Goal: Complete application form: Fill out and submit a form for a specific purpose

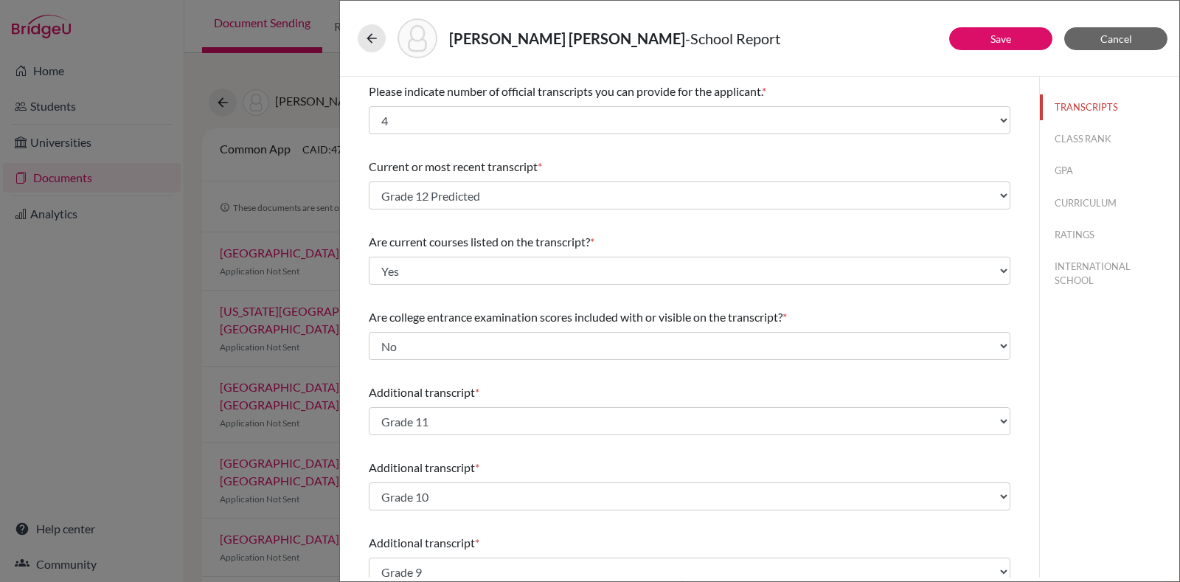
select select "4"
select select "687857"
select select "0"
select select "1"
select select "687854"
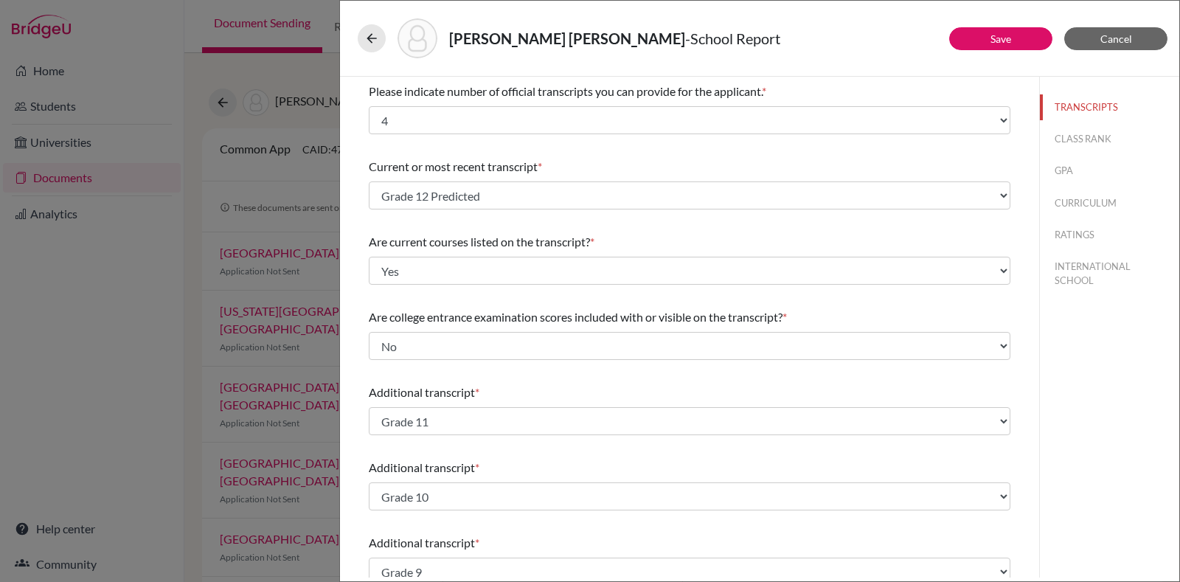
select select "687907"
select select "687859"
select select "1"
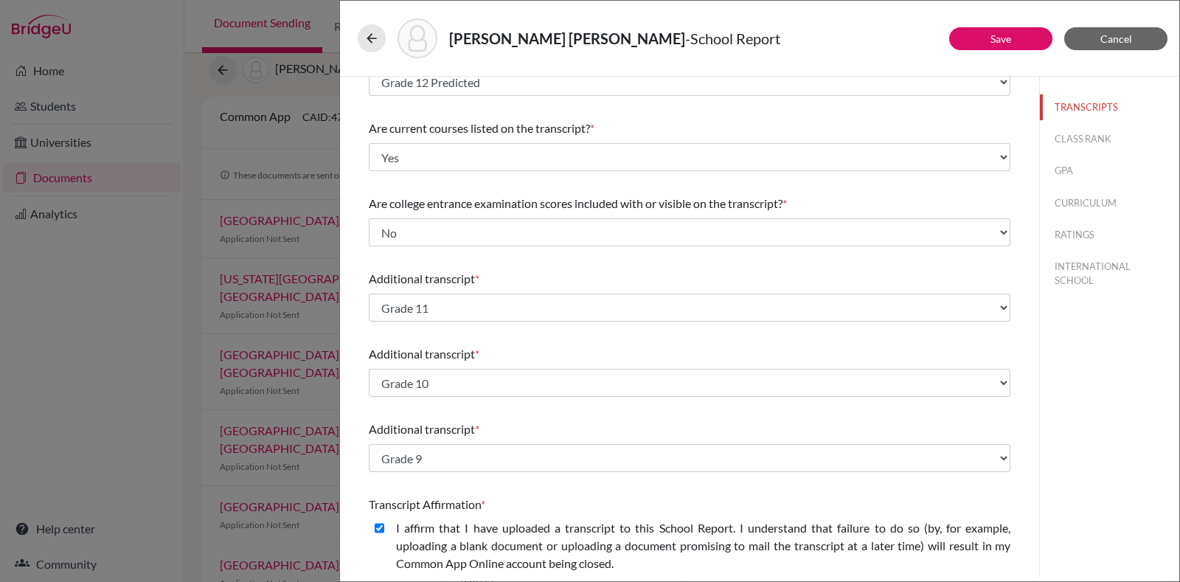
scroll to position [360, 0]
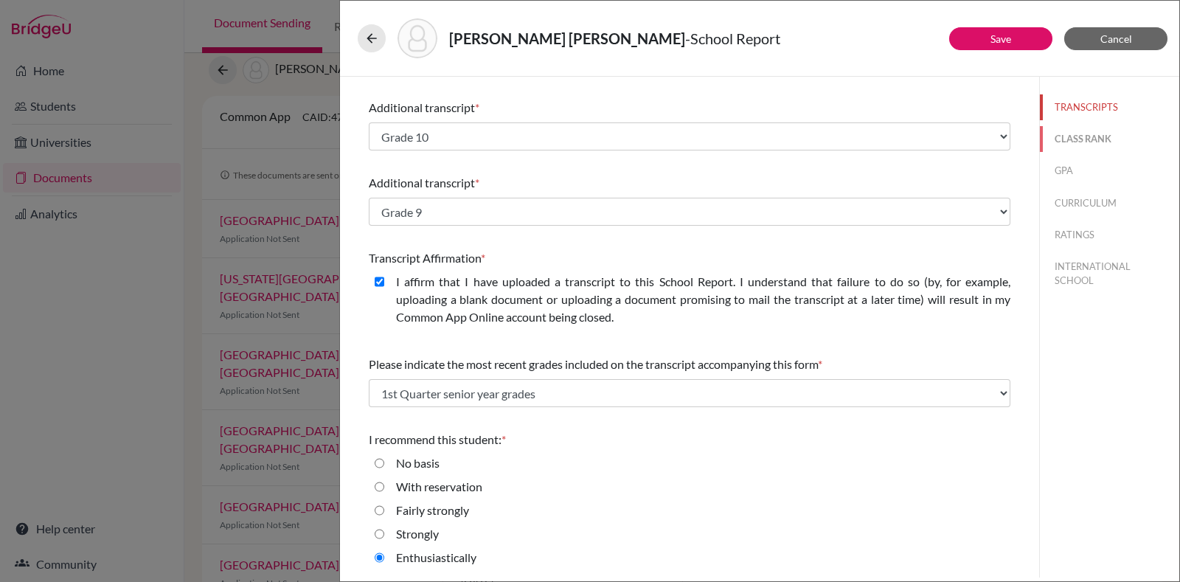
click at [1093, 147] on button "CLASS RANK" at bounding box center [1109, 139] width 139 height 26
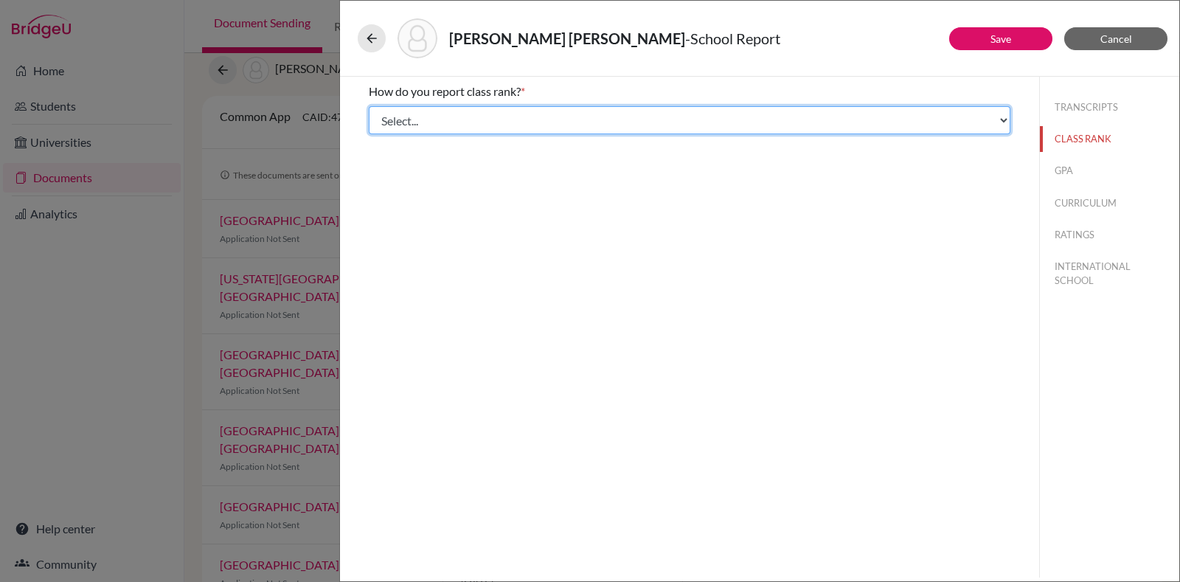
click at [762, 129] on select "Select... Exact Decile Quintile Quartile None" at bounding box center [689, 120] width 641 height 28
select select "5"
click at [369, 106] on select "Select... Exact Decile Quintile Quartile None" at bounding box center [689, 120] width 641 height 28
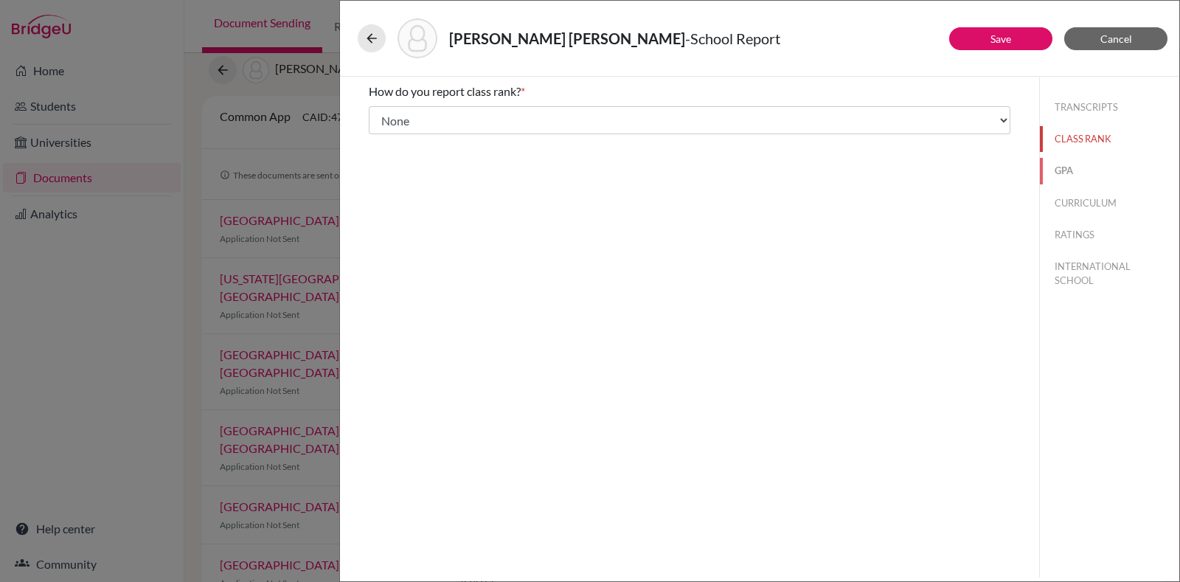
click at [1072, 161] on button "GPA" at bounding box center [1109, 171] width 139 height 26
click at [394, 136] on div "No" at bounding box center [397, 142] width 27 height 24
click at [401, 137] on label "No" at bounding box center [403, 139] width 15 height 18
click at [384, 137] on input "No" at bounding box center [380, 139] width 10 height 18
radio input "true"
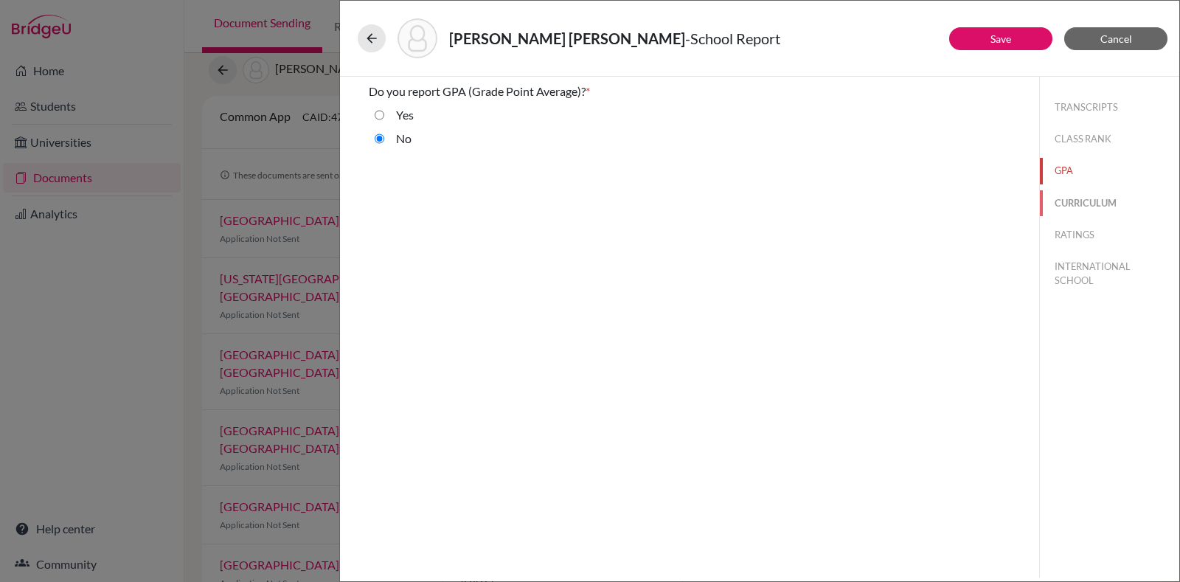
click at [1088, 207] on button "CURRICULUM" at bounding box center [1109, 203] width 139 height 26
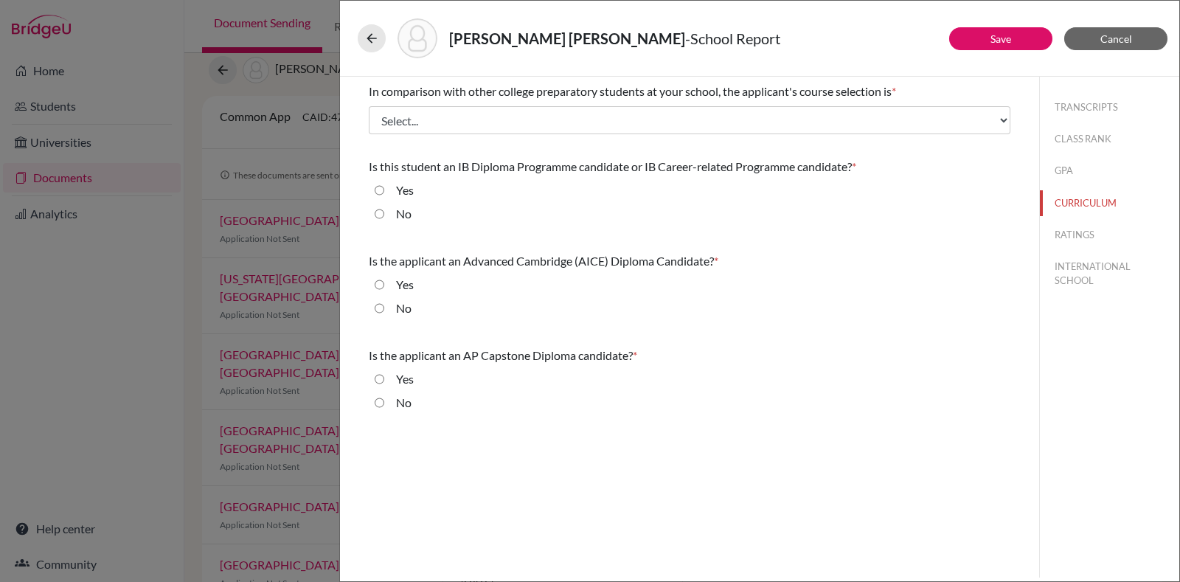
click at [398, 187] on label "Yes" at bounding box center [405, 190] width 18 height 18
click at [384, 187] on input "Yes" at bounding box center [380, 190] width 10 height 18
radio input "true"
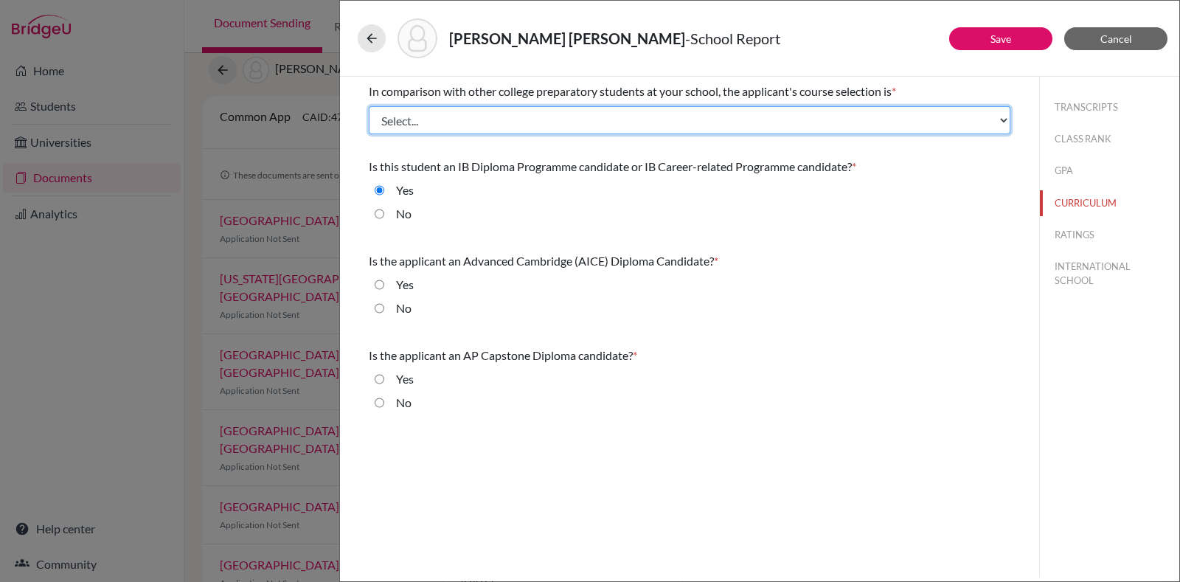
click at [506, 127] on select "Select... Less than demanding Average [PERSON_NAME] Very demanding Most demandi…" at bounding box center [689, 120] width 641 height 28
select select "4"
click at [369, 106] on select "Select... Less than demanding Average [PERSON_NAME] Very demanding Most demandi…" at bounding box center [689, 120] width 641 height 28
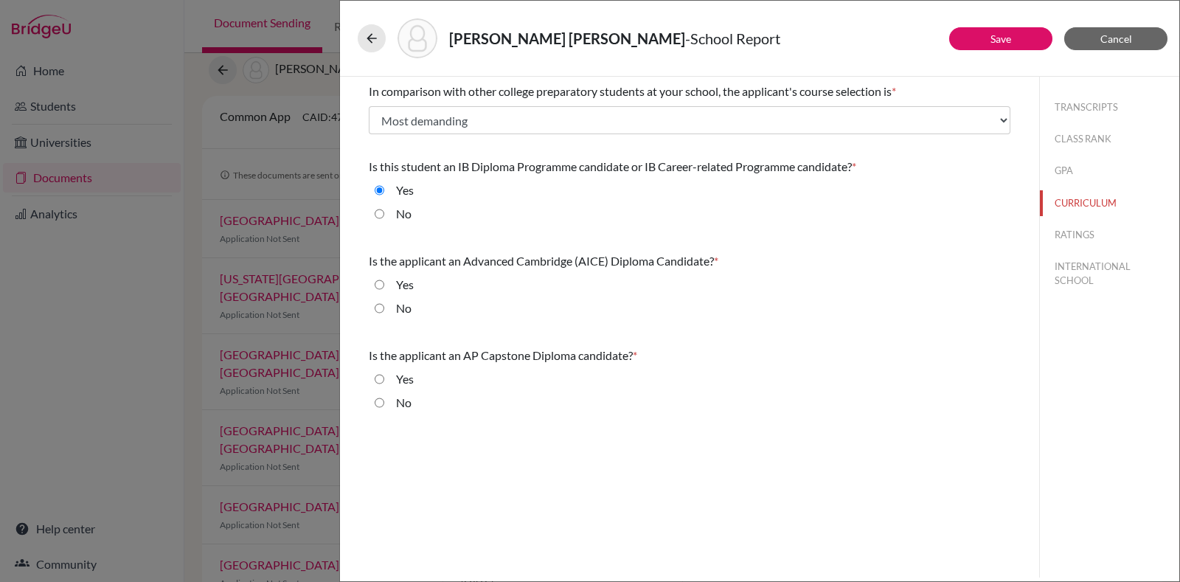
click at [375, 310] on input "No" at bounding box center [380, 308] width 10 height 18
radio input "true"
click at [378, 403] on input "No" at bounding box center [380, 403] width 10 height 18
radio input "true"
click at [1078, 241] on button "RATINGS" at bounding box center [1109, 235] width 139 height 26
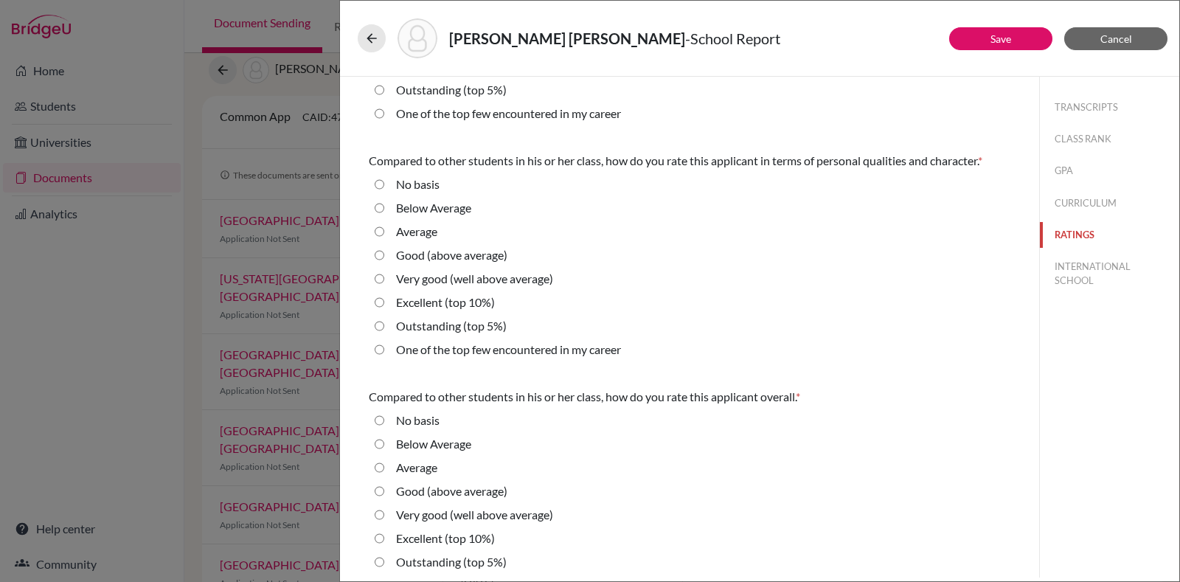
scroll to position [448, 0]
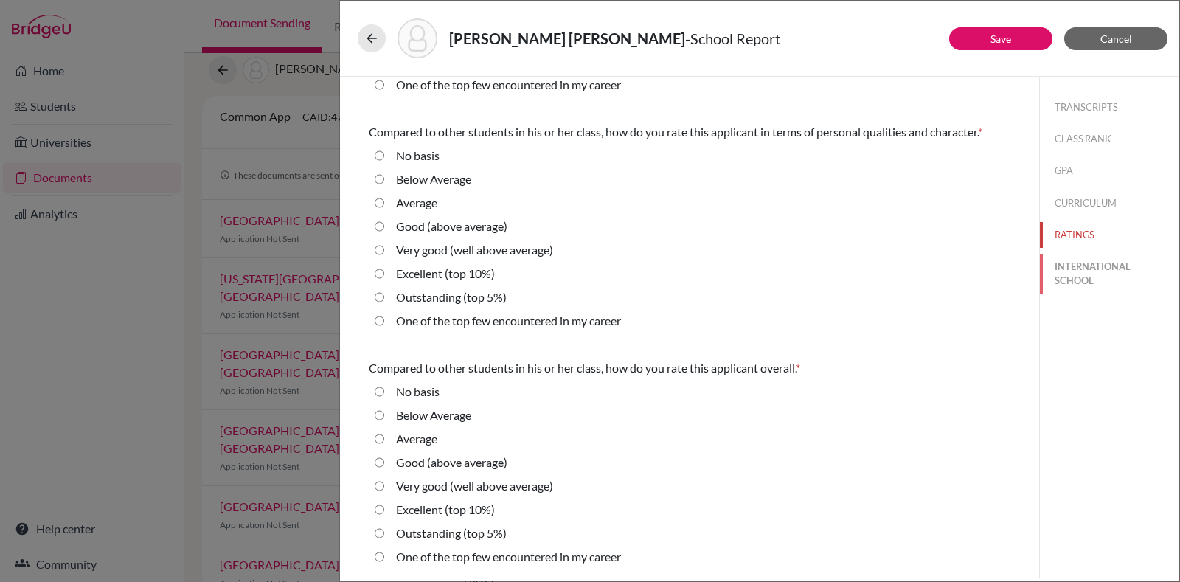
click at [1071, 277] on button "INTERNATIONAL SCHOOL" at bounding box center [1109, 274] width 139 height 40
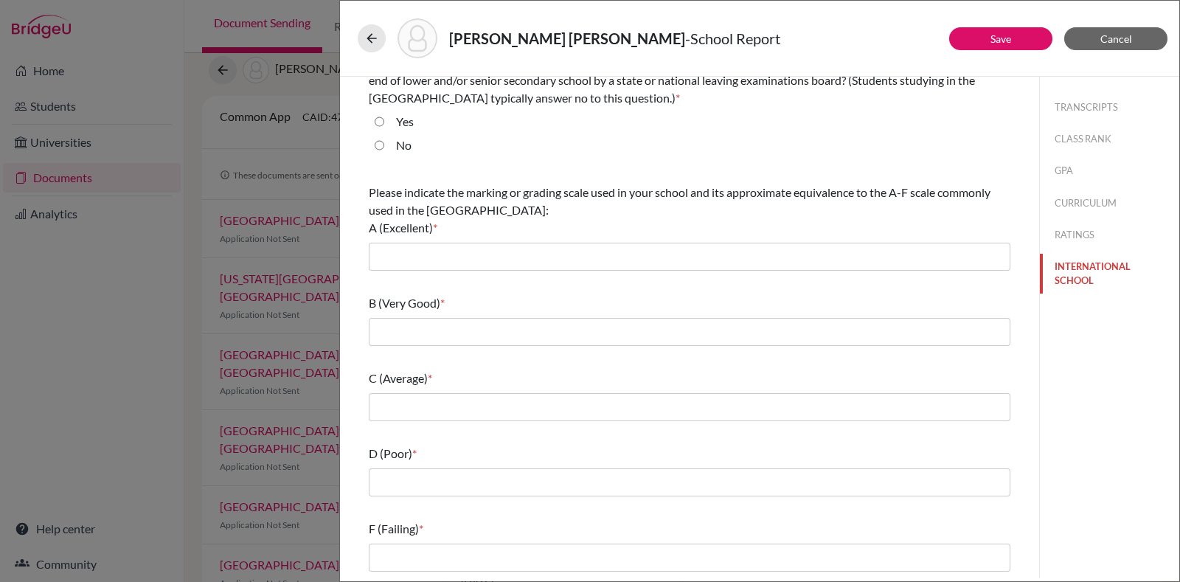
scroll to position [0, 0]
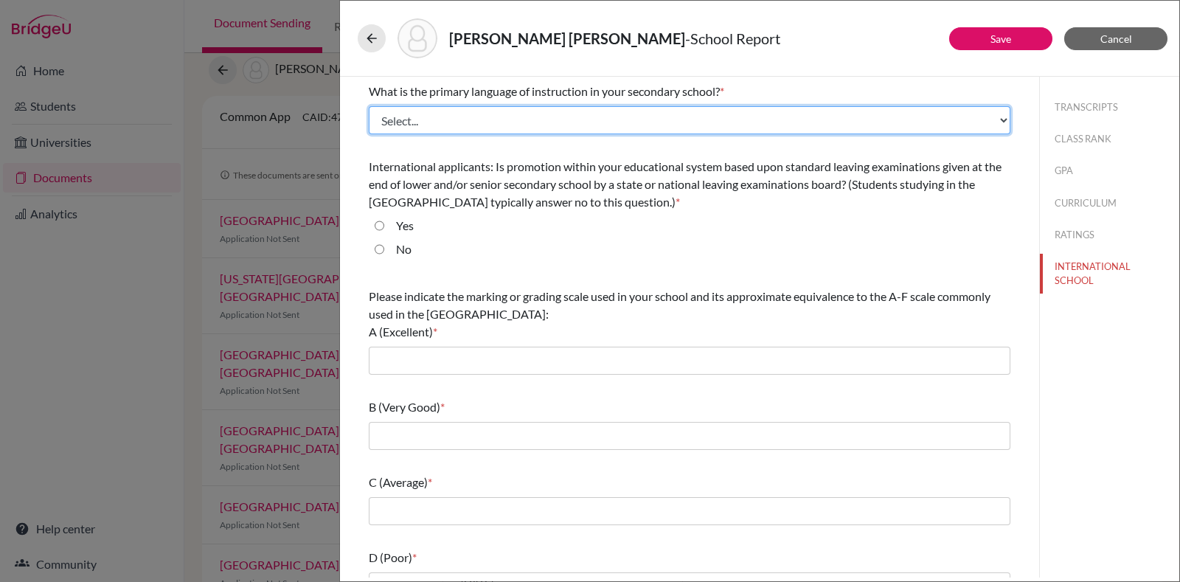
click at [490, 123] on select "Select... Albanian Arabic Armenian Assamese Azerbaijani Belarusian Bengali Bulg…" at bounding box center [689, 120] width 641 height 28
select select "14"
click at [369, 106] on select "Select... Albanian Arabic Armenian Assamese Azerbaijani Belarusian Bengali Bulg…" at bounding box center [689, 120] width 641 height 28
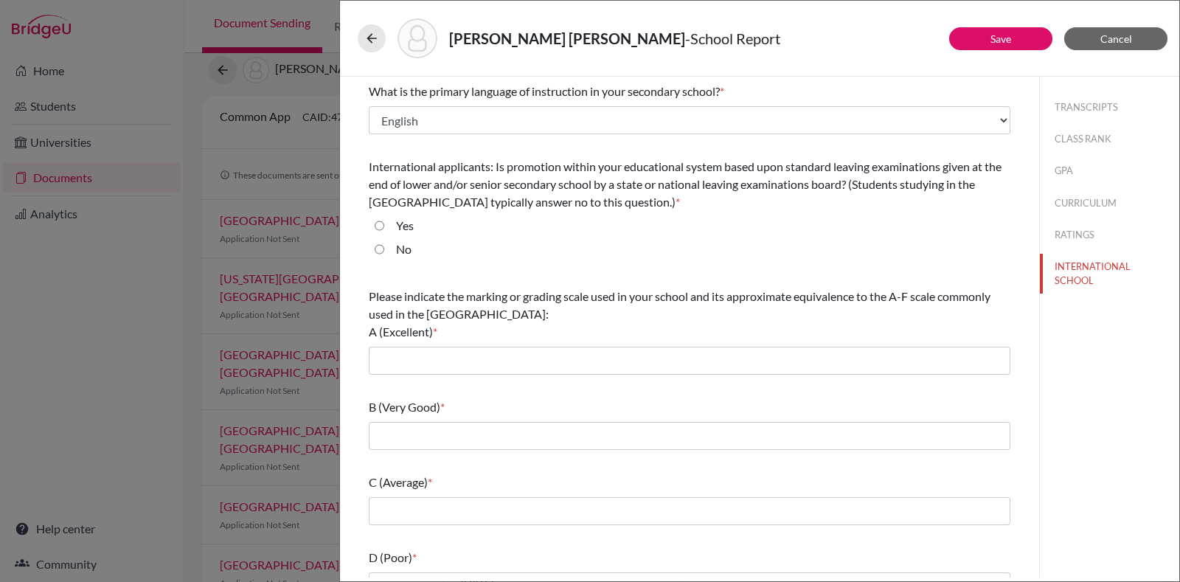
click at [409, 245] on label "No" at bounding box center [403, 249] width 15 height 18
click at [384, 245] on input "No" at bounding box center [380, 249] width 10 height 18
radio input "true"
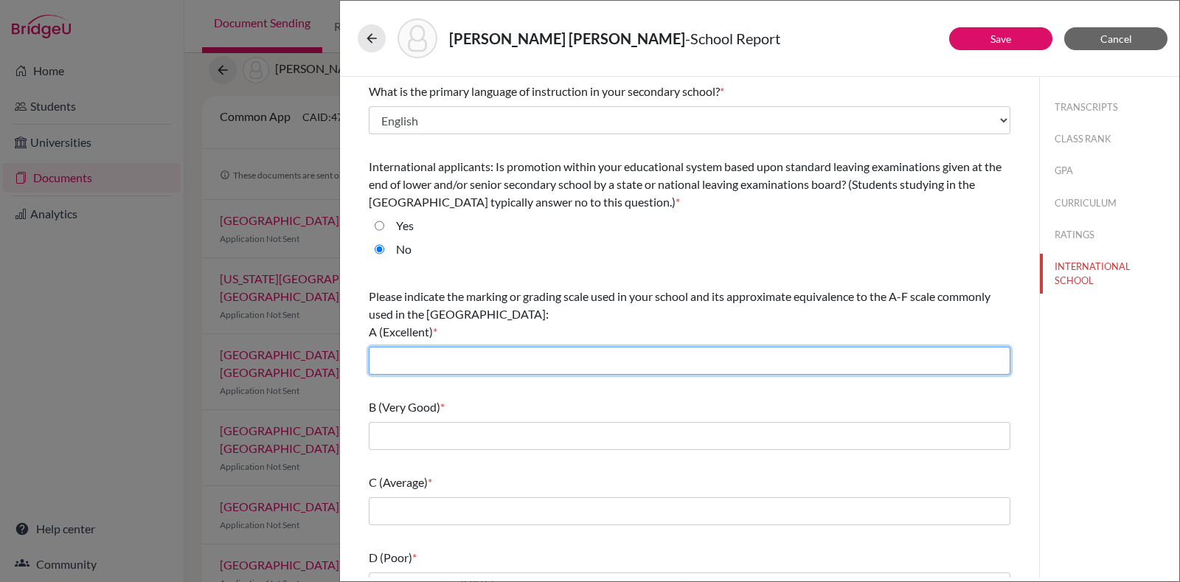
click at [474, 347] on input "text" at bounding box center [689, 361] width 641 height 28
type input "7"
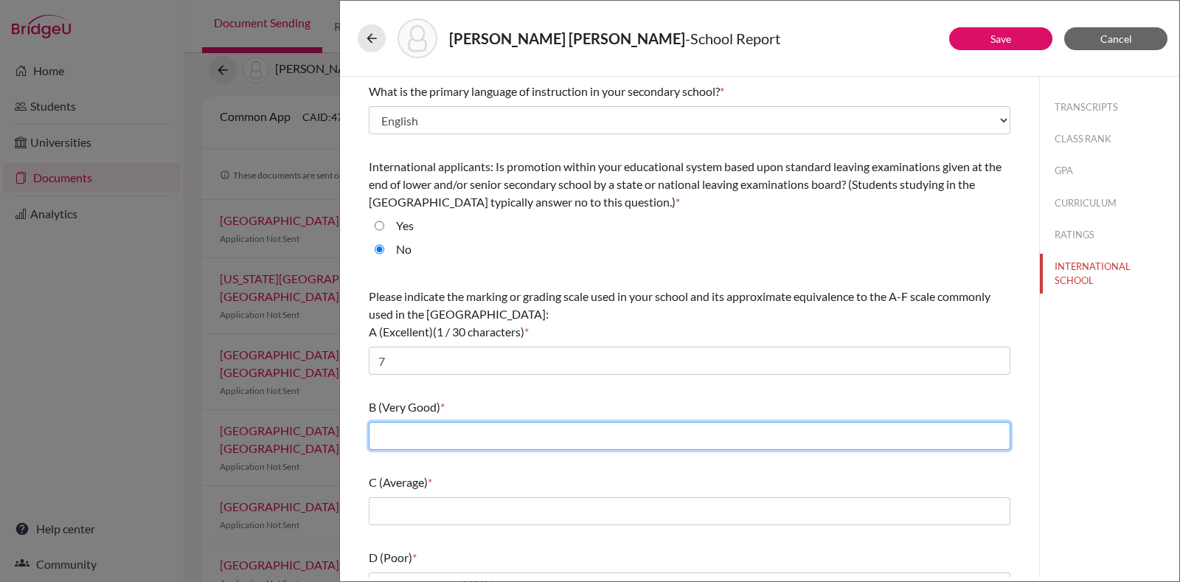
click at [468, 434] on input "text" at bounding box center [689, 436] width 641 height 28
type input "6"
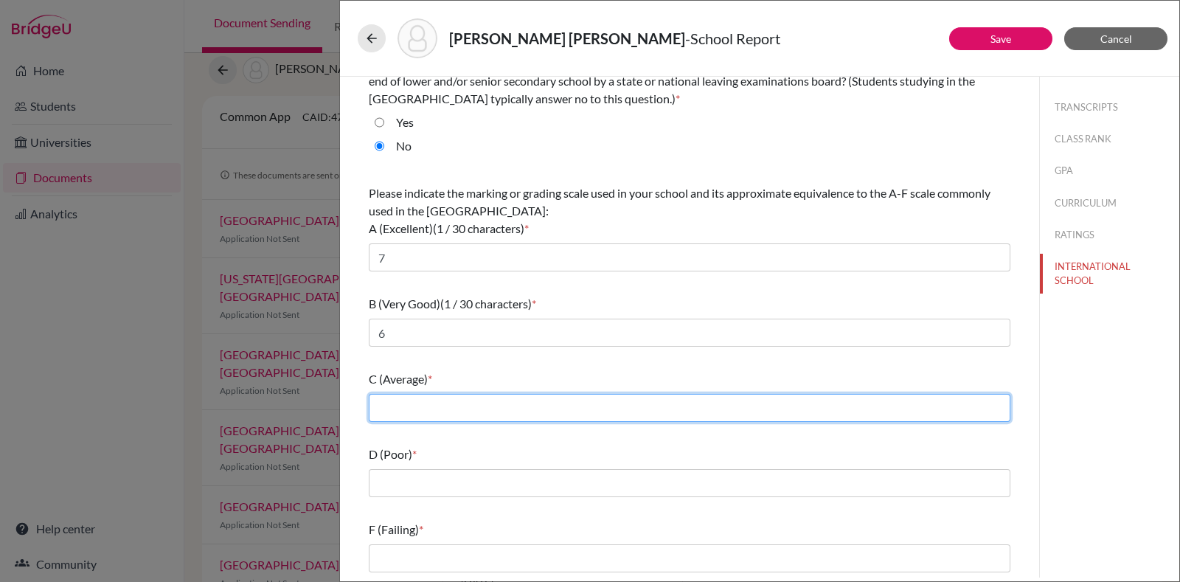
click at [494, 396] on input "text" at bounding box center [689, 408] width 641 height 28
type input "5"
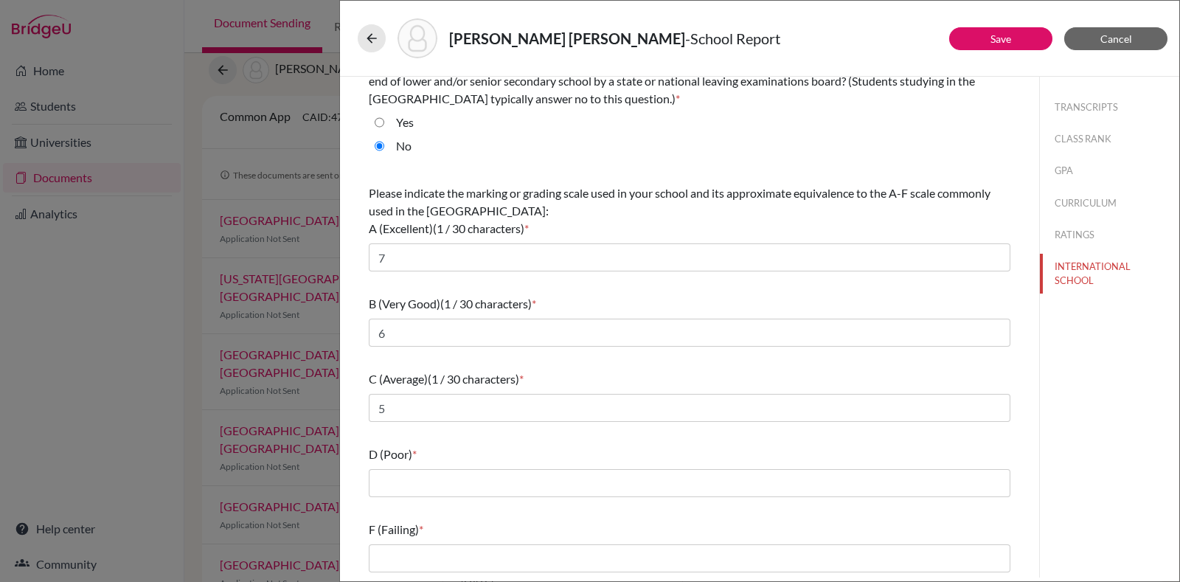
click at [484, 499] on div "D (Poor) *" at bounding box center [689, 470] width 641 height 63
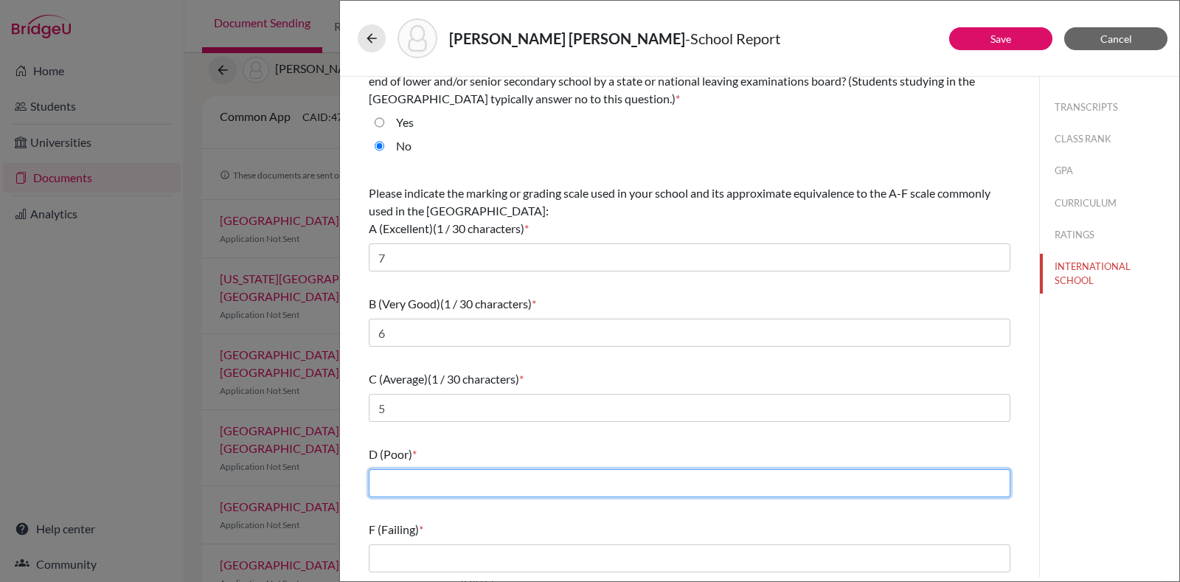
drag, startPoint x: 487, startPoint y: 492, endPoint x: 501, endPoint y: 529, distance: 39.7
click at [501, 529] on div "What is the primary language of instruction in your secondary school? * Select.…" at bounding box center [689, 275] width 641 height 605
type input "4"
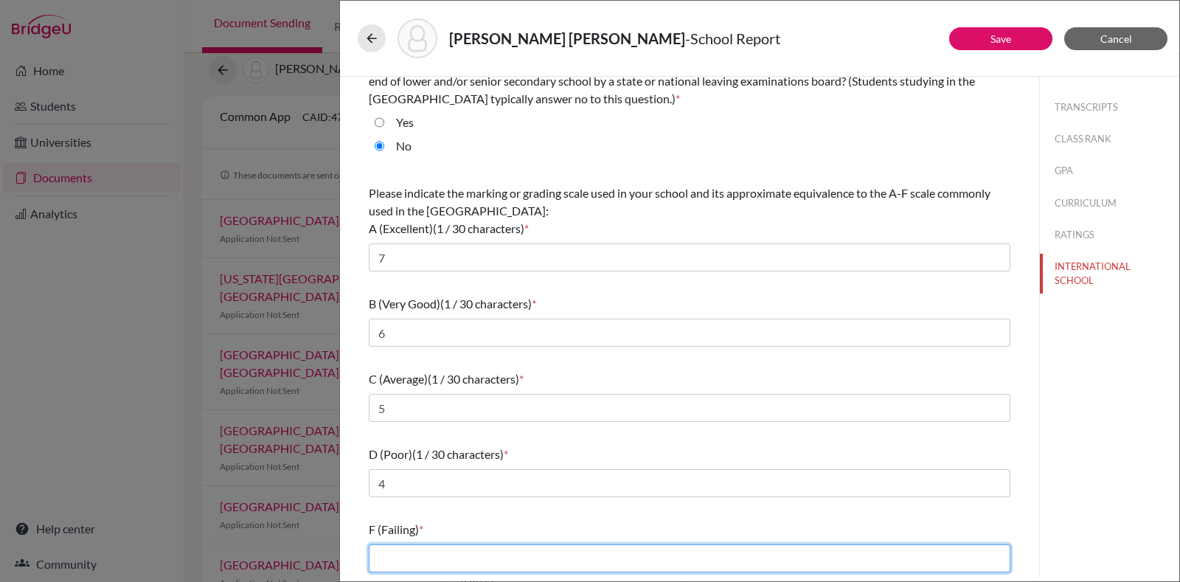
click at [487, 549] on input "text" at bounding box center [689, 558] width 641 height 28
type input "3/2/1"
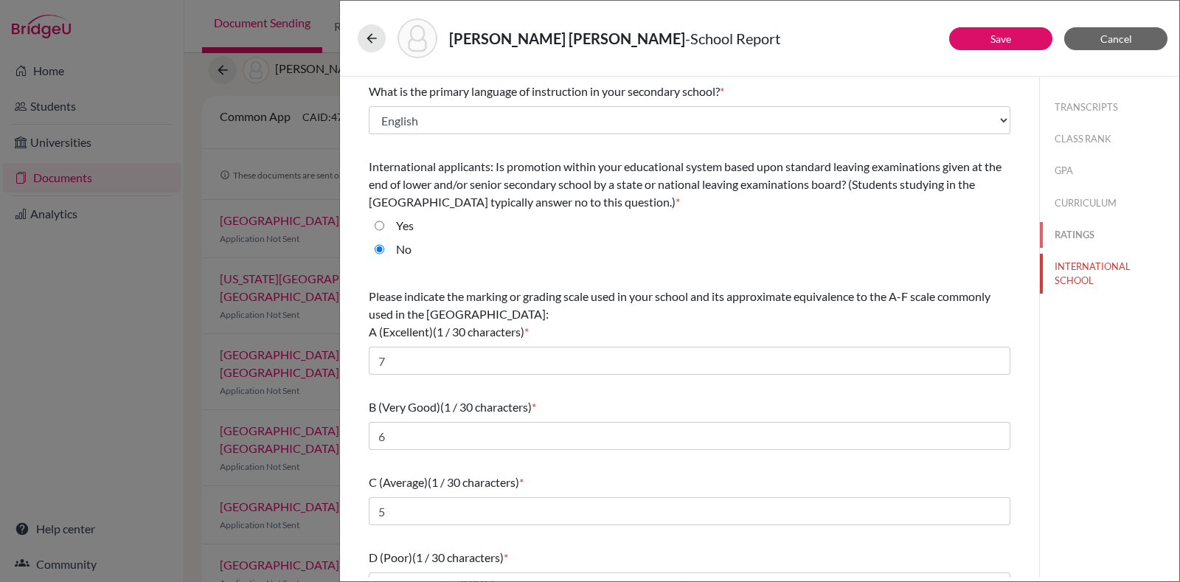
click at [1055, 225] on button "RATINGS" at bounding box center [1109, 235] width 139 height 26
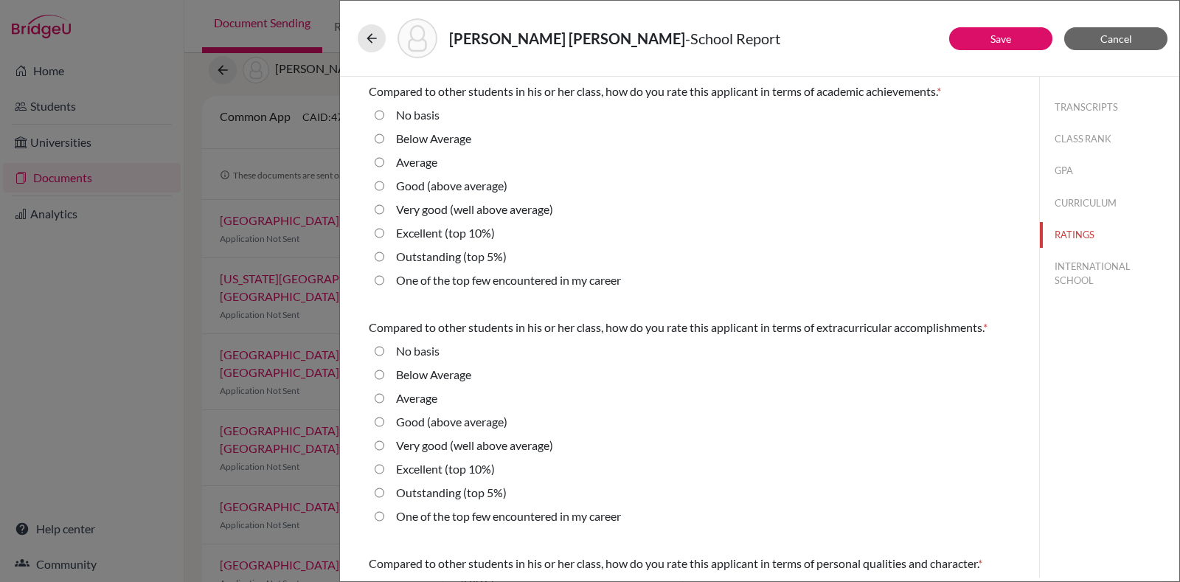
click at [436, 234] on label "Excellent (top 10%)" at bounding box center [445, 233] width 99 height 18
click at [384, 234] on 10\%\) "Excellent (top 10%)" at bounding box center [380, 233] width 10 height 18
radio 10\%\) "true"
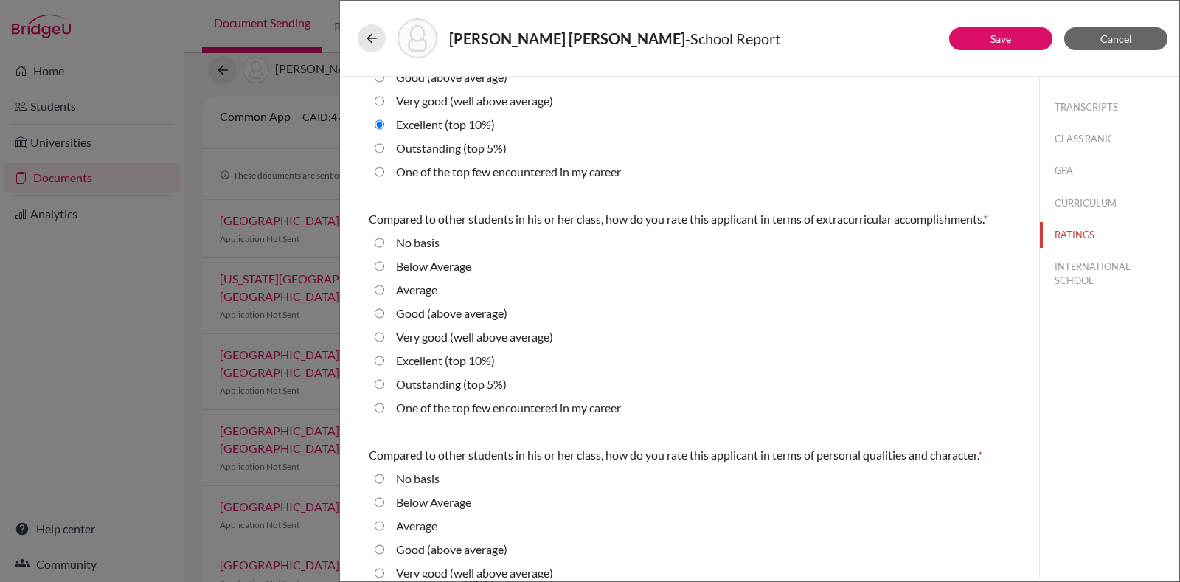
scroll to position [116, 0]
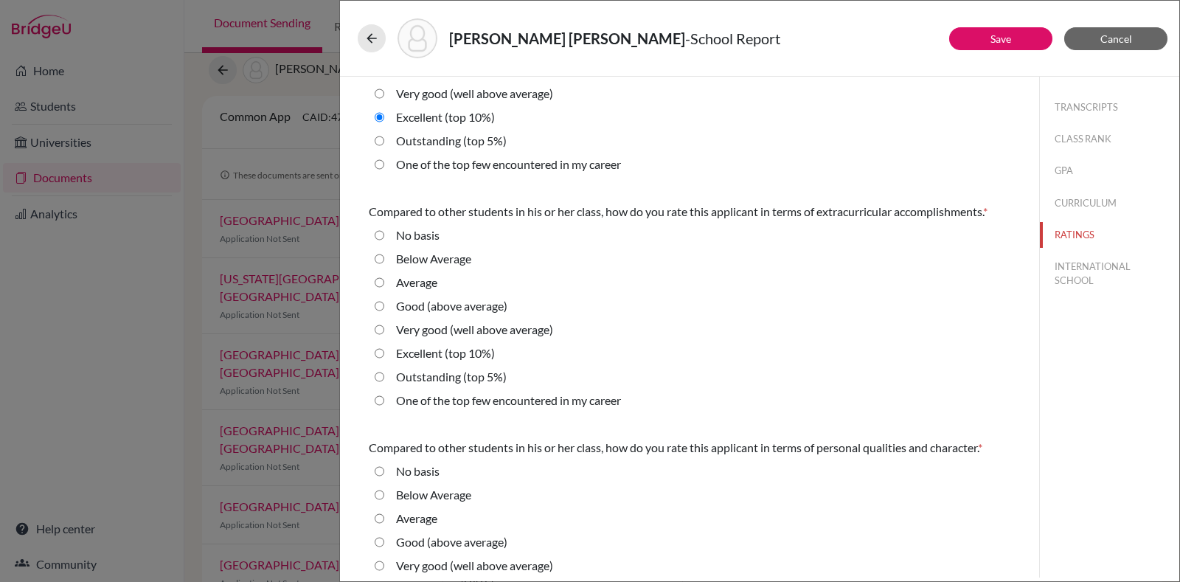
click at [444, 338] on label "Very good (well above average)" at bounding box center [474, 330] width 157 height 18
click at [384, 338] on average\) "Very good (well above average)" at bounding box center [380, 330] width 10 height 18
radio average\) "true"
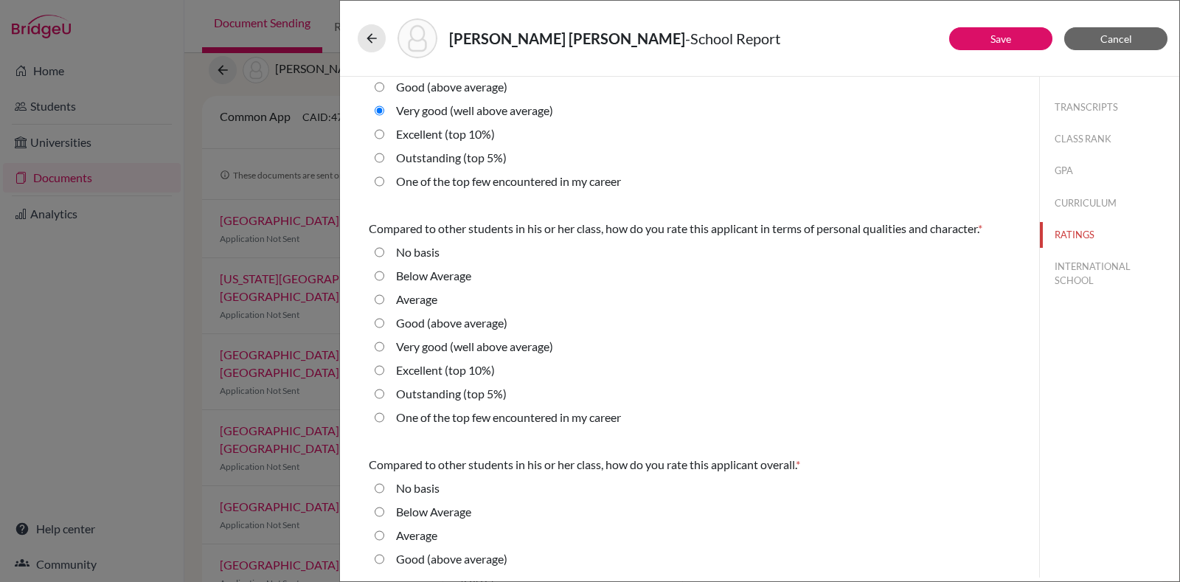
scroll to position [335, 0]
click at [445, 354] on label "Very good (well above average)" at bounding box center [474, 347] width 157 height 18
click at [384, 354] on average\) "Very good (well above average)" at bounding box center [380, 347] width 10 height 18
radio average\) "true"
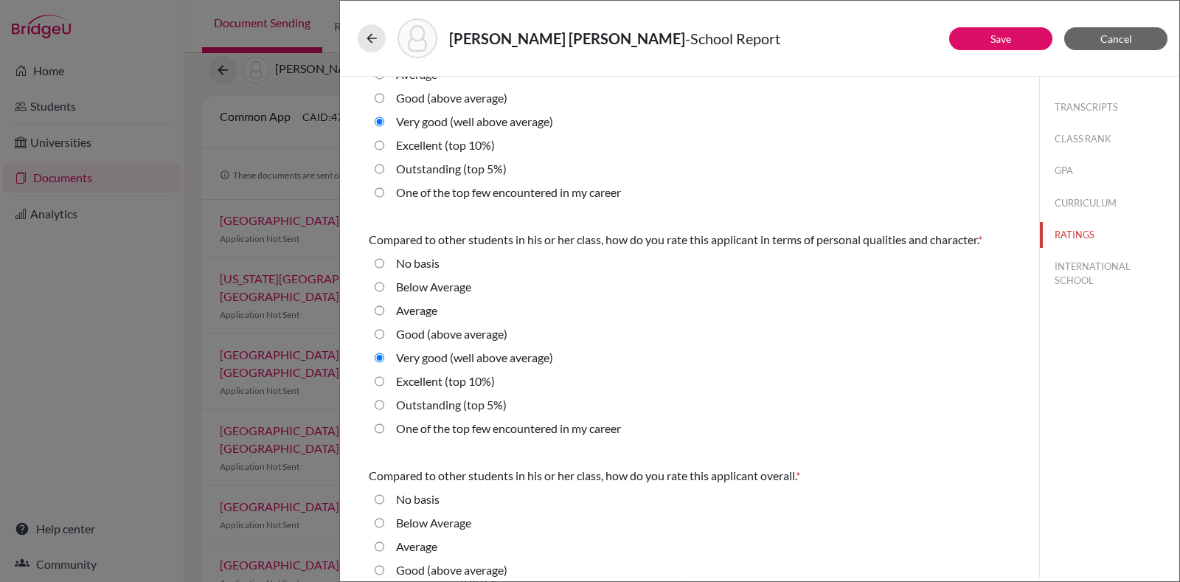
scroll to position [448, 0]
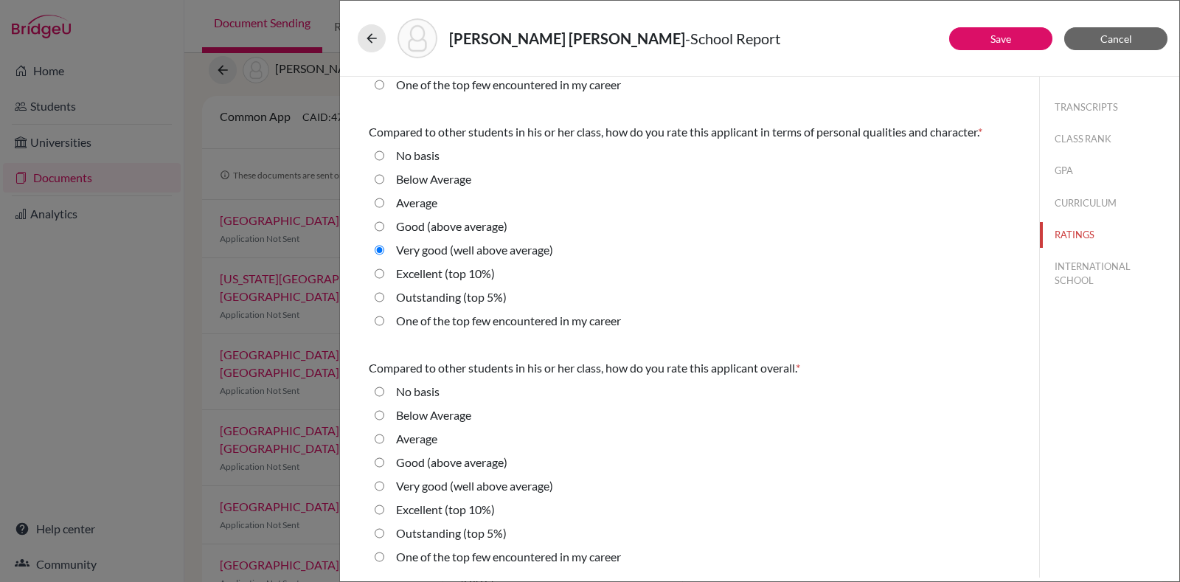
click at [453, 278] on label "Excellent (top 10%)" at bounding box center [445, 274] width 99 height 18
click at [384, 278] on 10\%\) "Excellent (top 10%)" at bounding box center [380, 274] width 10 height 18
radio 10\%\) "true"
click at [448, 496] on div "Very good (well above average)" at bounding box center [468, 489] width 169 height 24
click at [431, 507] on label "Excellent (top 10%)" at bounding box center [445, 510] width 99 height 18
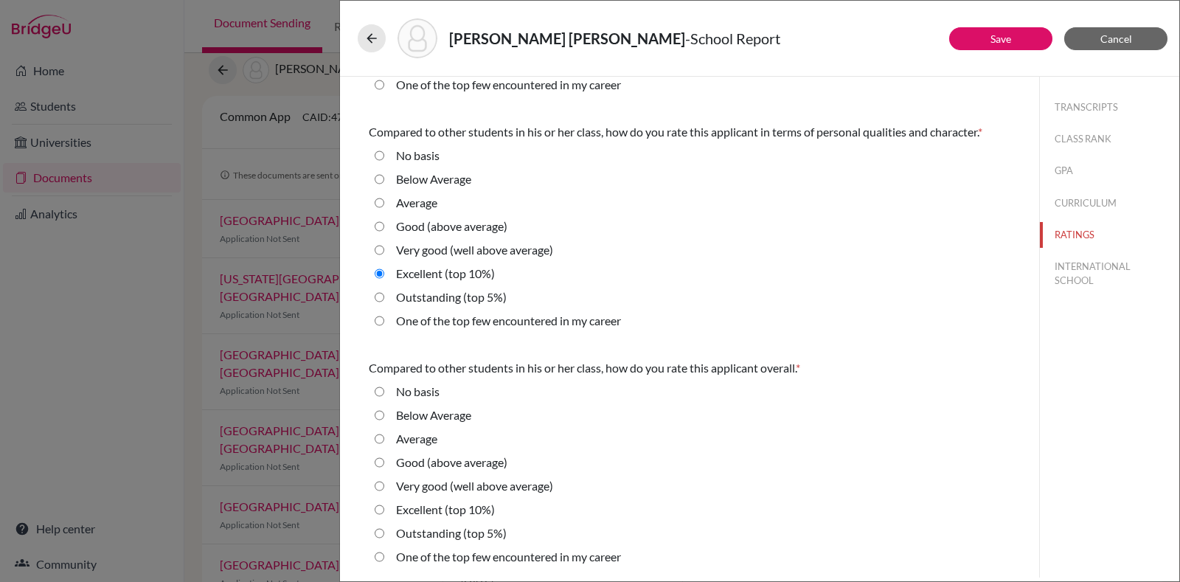
click at [384, 507] on 10\%\) "Excellent (top 10%)" at bounding box center [380, 510] width 10 height 18
radio 10\%\) "true"
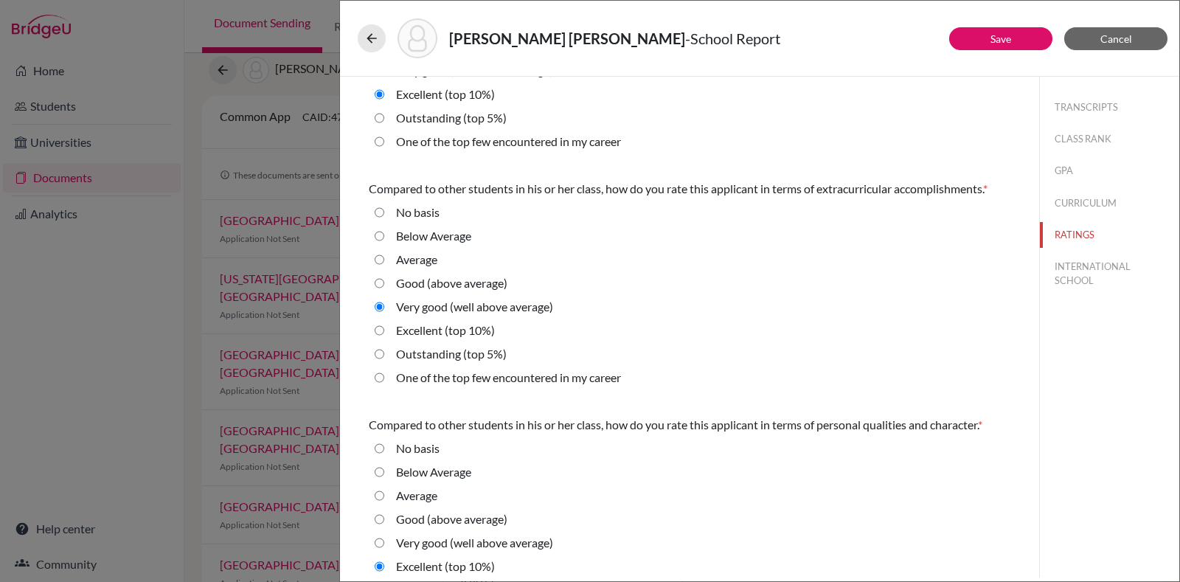
scroll to position [0, 0]
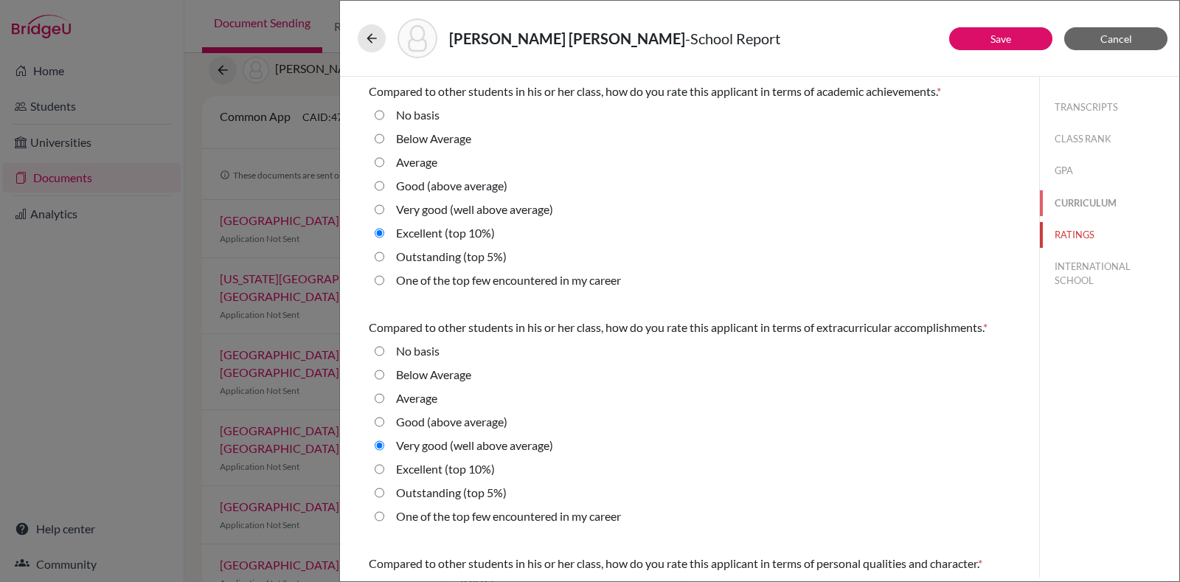
click at [1064, 201] on button "CURRICULUM" at bounding box center [1109, 203] width 139 height 26
radio Average "true"
select select "4"
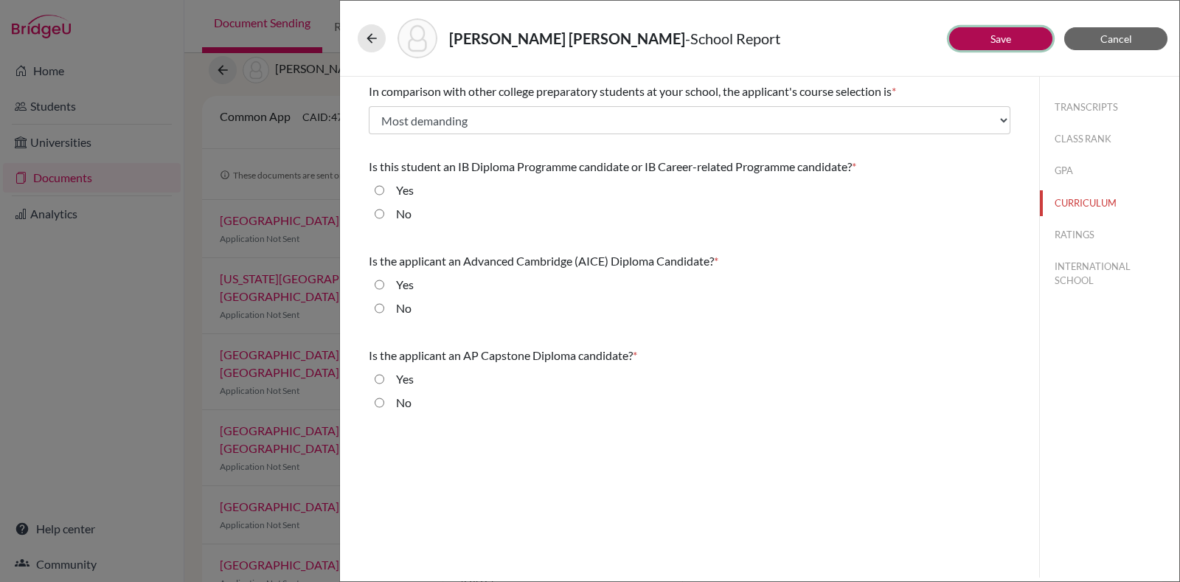
click at [1004, 29] on button "Save" at bounding box center [1000, 38] width 103 height 23
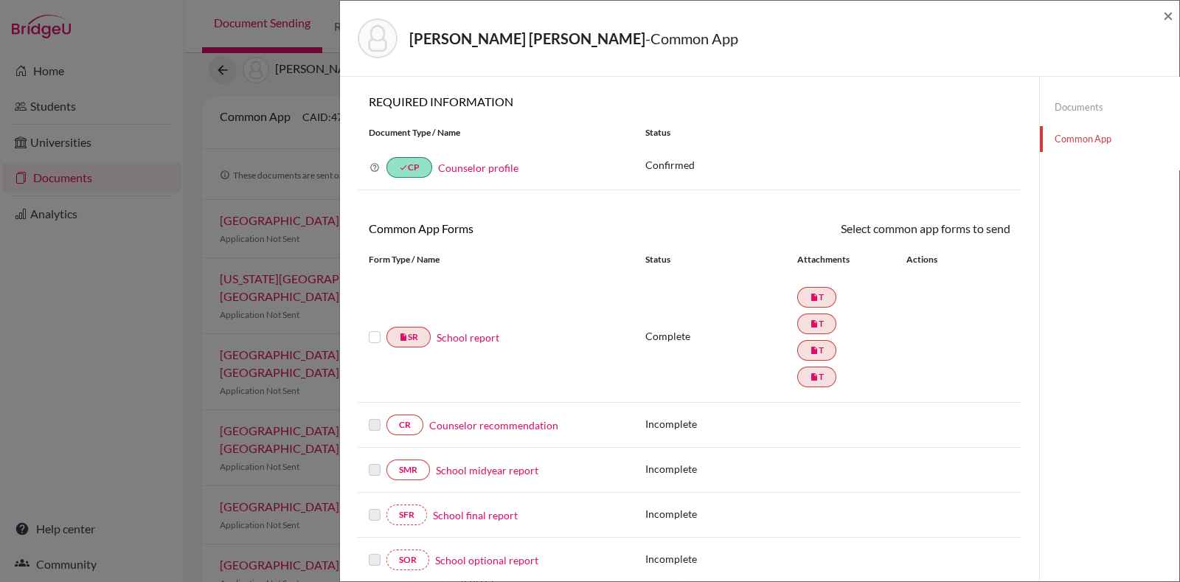
click at [903, 199] on div "REQUIRED INFORMATION Document Type / Name Status Why am I being asked to do thi…" at bounding box center [690, 148] width 664 height 108
click at [469, 426] on link "Counselor recommendation" at bounding box center [493, 424] width 129 height 15
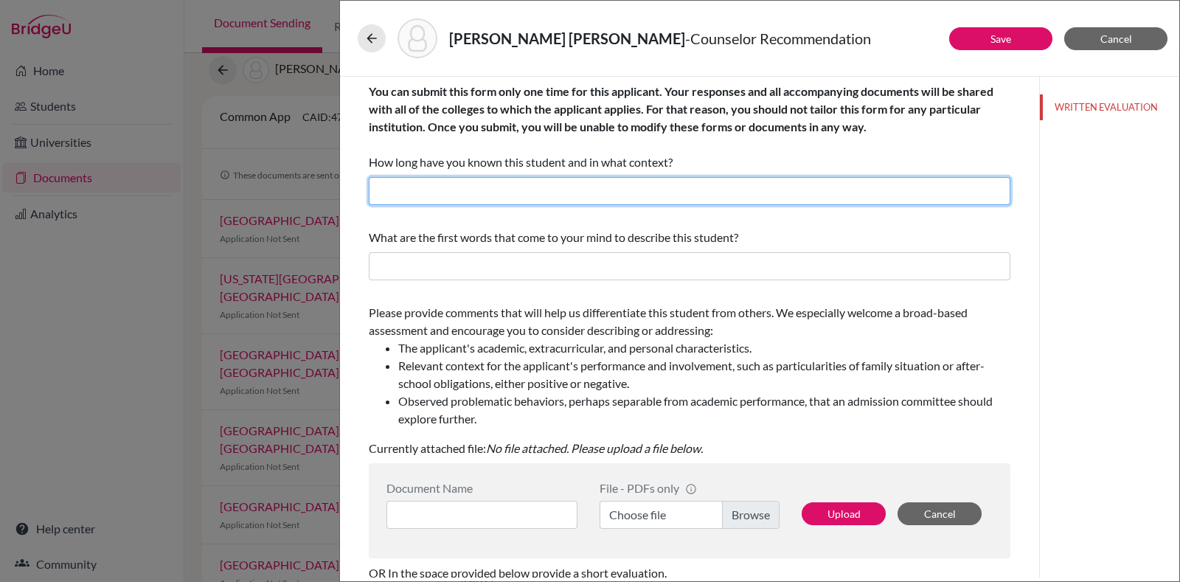
click at [562, 179] on input "text" at bounding box center [689, 191] width 641 height 28
click at [556, 190] on input "text" at bounding box center [689, 191] width 641 height 28
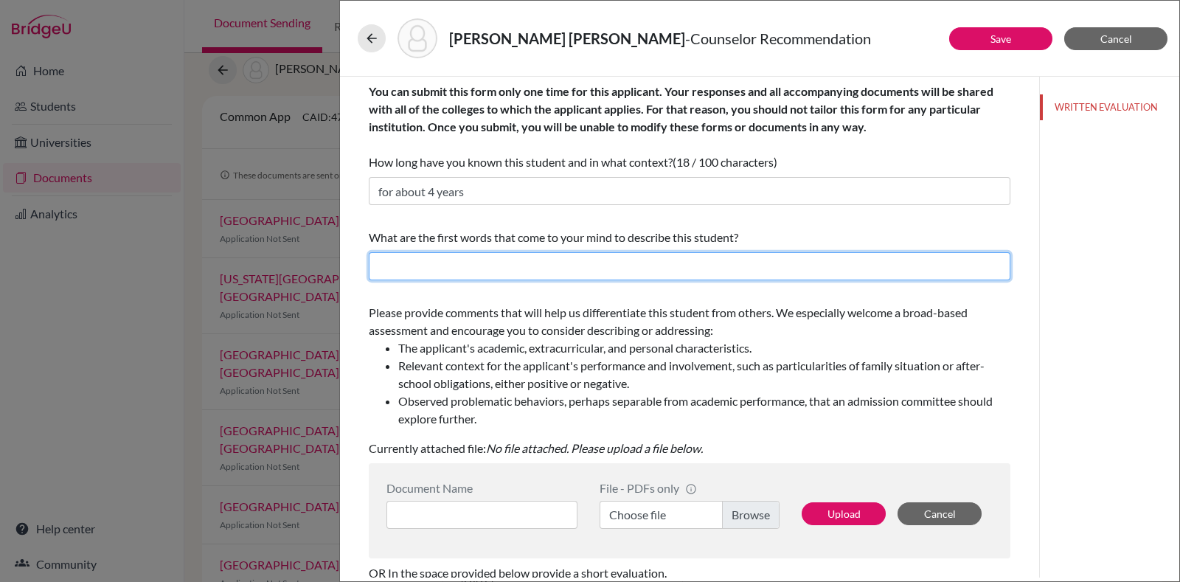
click at [534, 271] on input "text" at bounding box center [689, 266] width 641 height 28
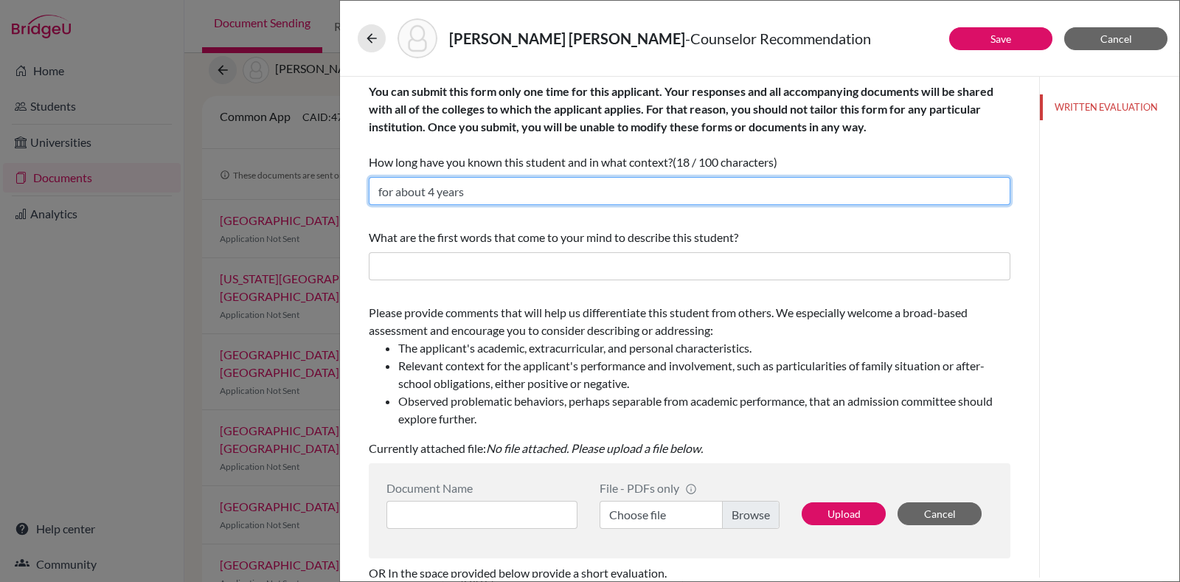
click at [432, 190] on input "for about 4 years" at bounding box center [689, 191] width 641 height 28
type input "for about 3 years"
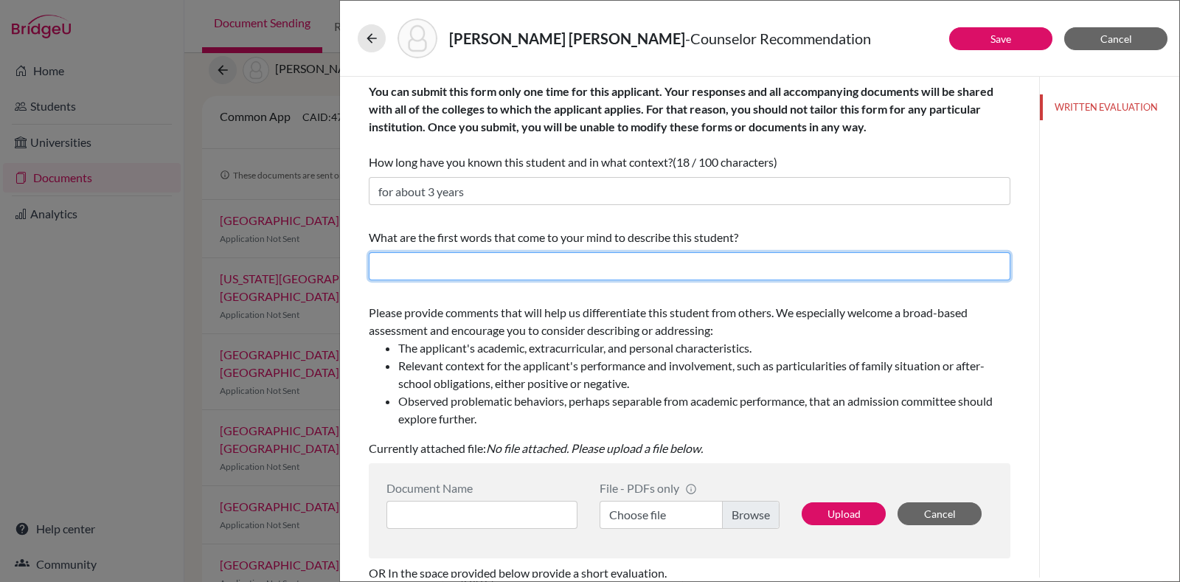
click at [479, 278] on input "text" at bounding box center [689, 266] width 641 height 28
type input "Confident, hardworking"
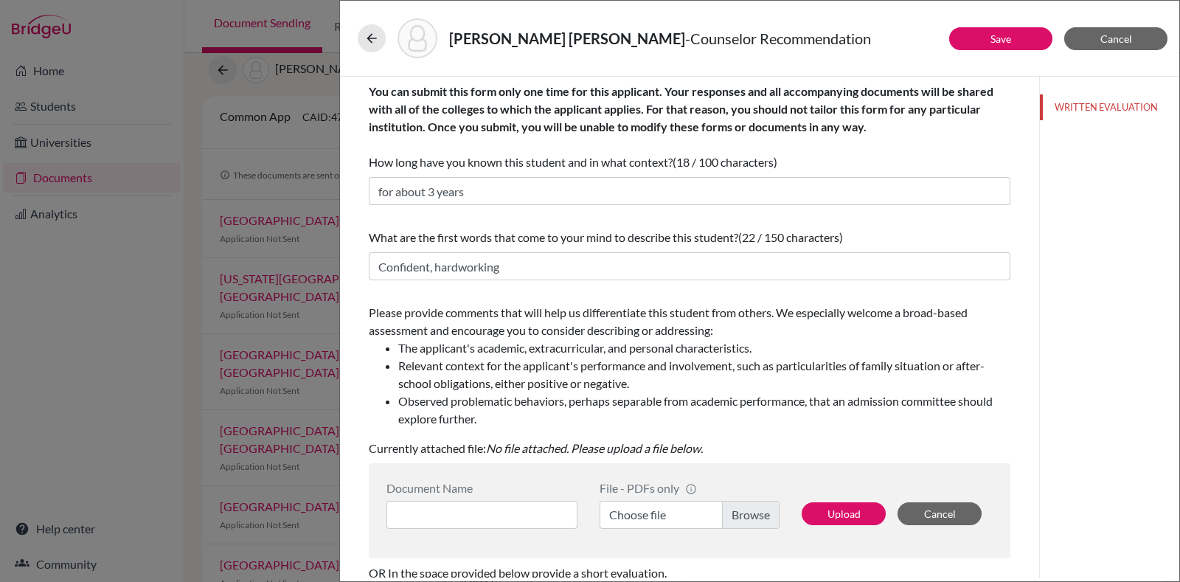
click at [526, 532] on div "Document Name File - PDFs only info CommonApp has file size limit of 2MB per fi…" at bounding box center [689, 510] width 641 height 95
click at [537, 514] on input at bounding box center [481, 515] width 191 height 28
click at [657, 512] on label "Choose file" at bounding box center [689, 515] width 180 height 28
click at [657, 512] on input "Choose file" at bounding box center [689, 515] width 180 height 28
click at [549, 503] on input "Counselor" at bounding box center [481, 515] width 191 height 28
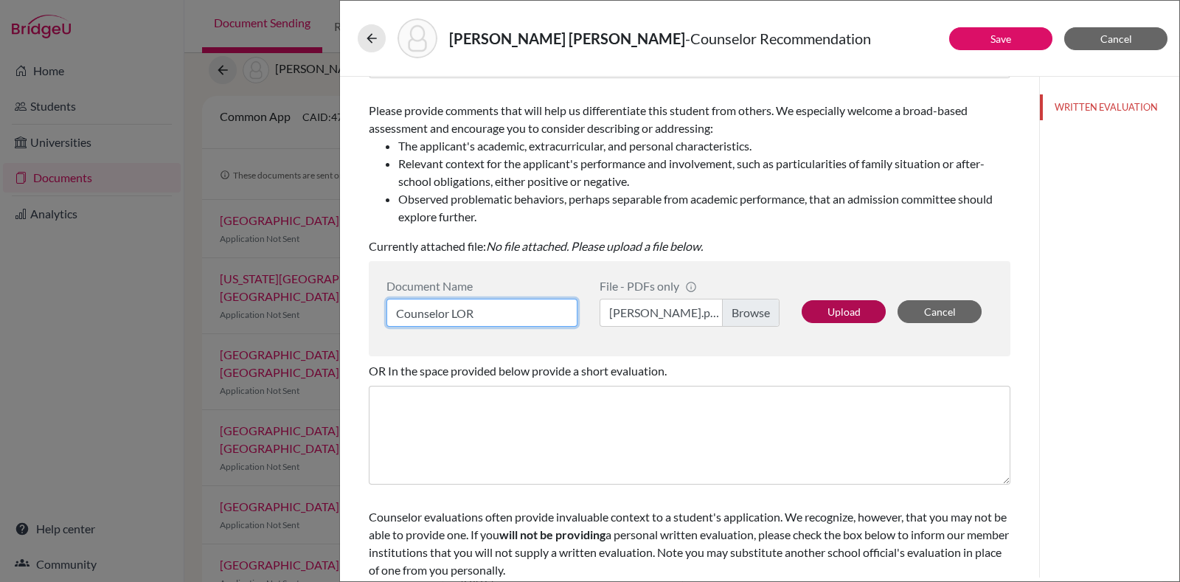
scroll to position [238, 0]
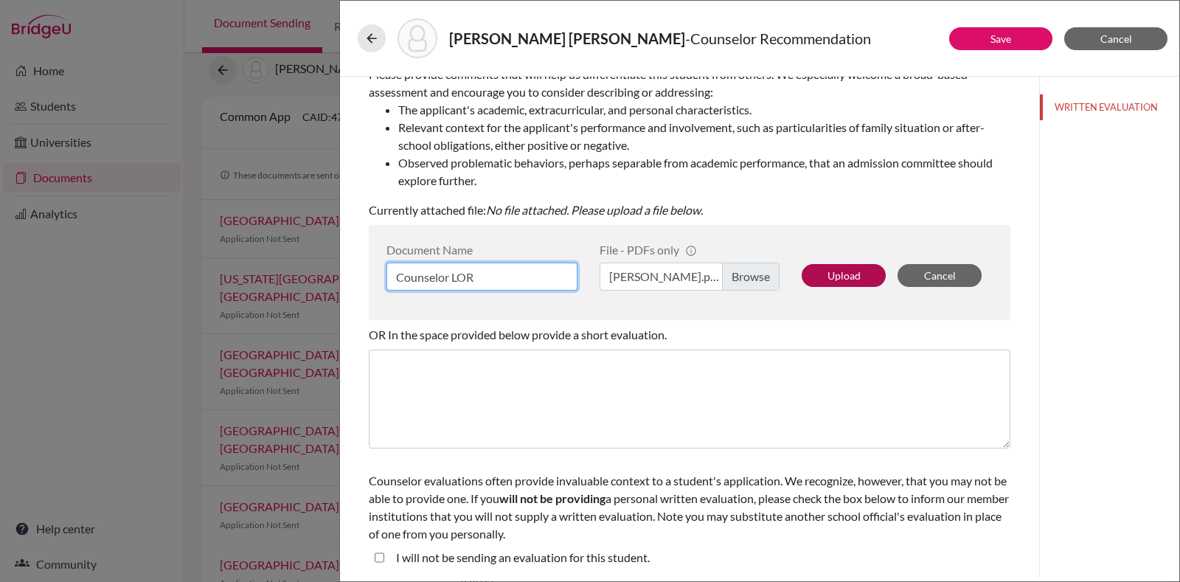
type input "Counselor LOR"
click at [850, 267] on button "Upload" at bounding box center [843, 275] width 84 height 23
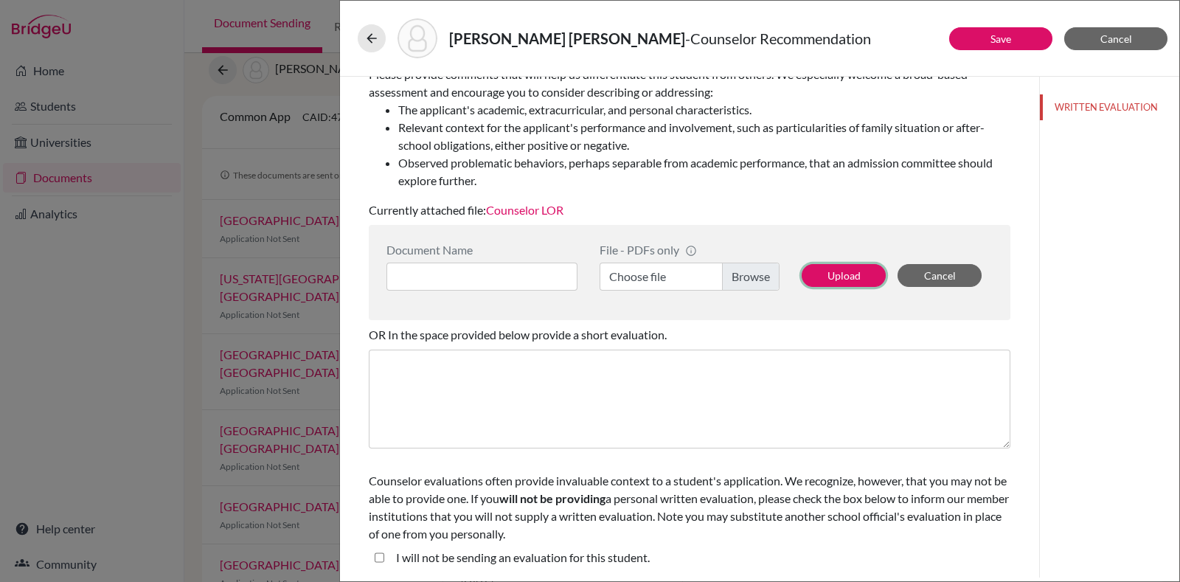
scroll to position [0, 0]
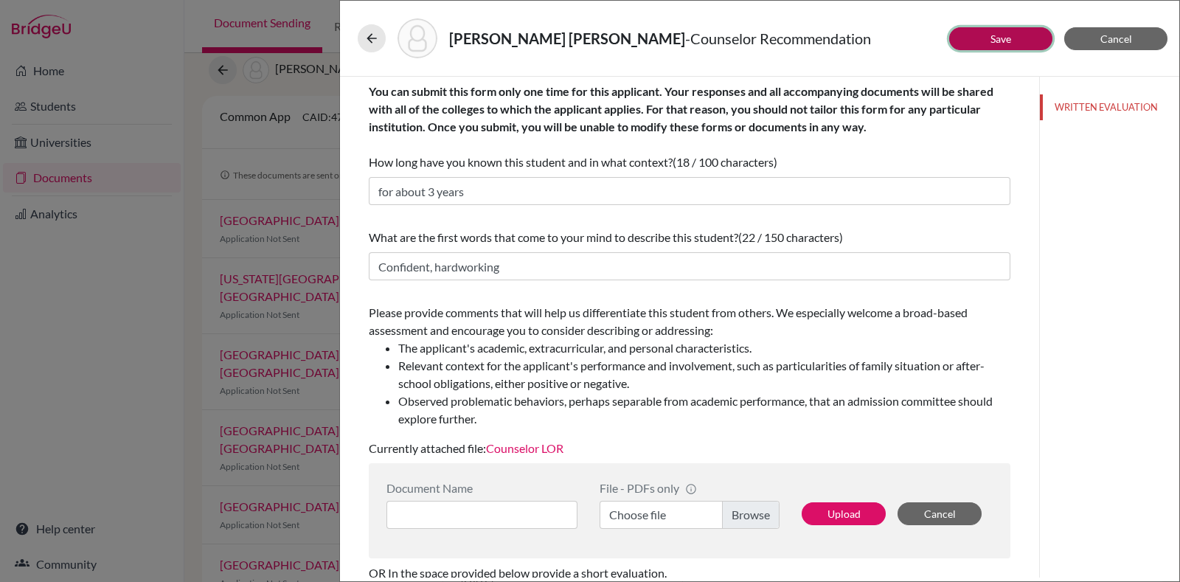
click at [998, 31] on button "Save" at bounding box center [1000, 38] width 103 height 23
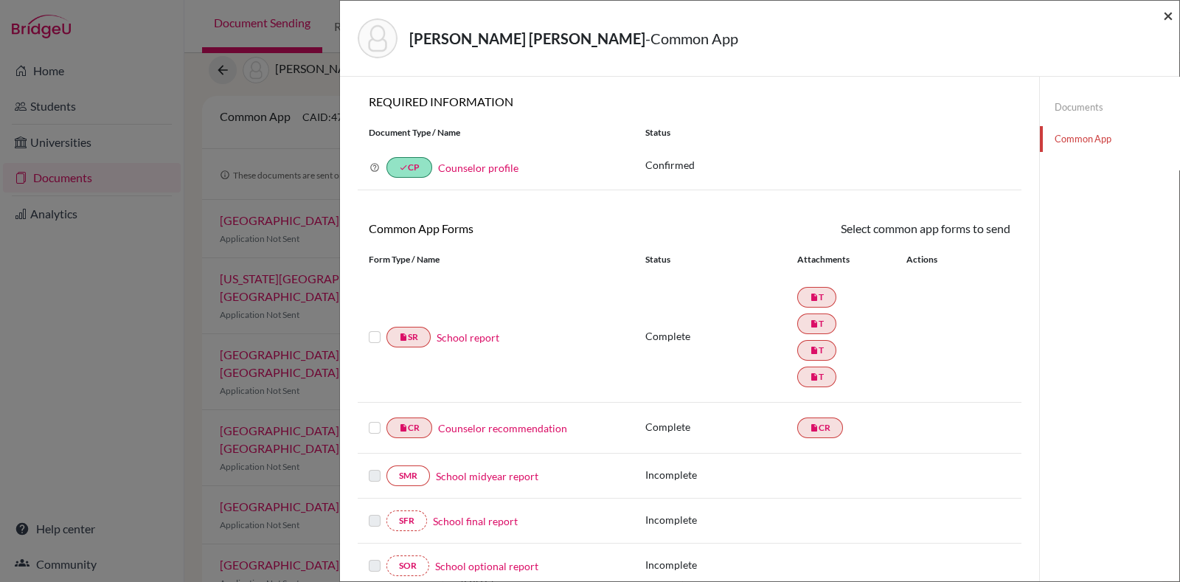
click at [1166, 13] on span "×" at bounding box center [1168, 14] width 10 height 21
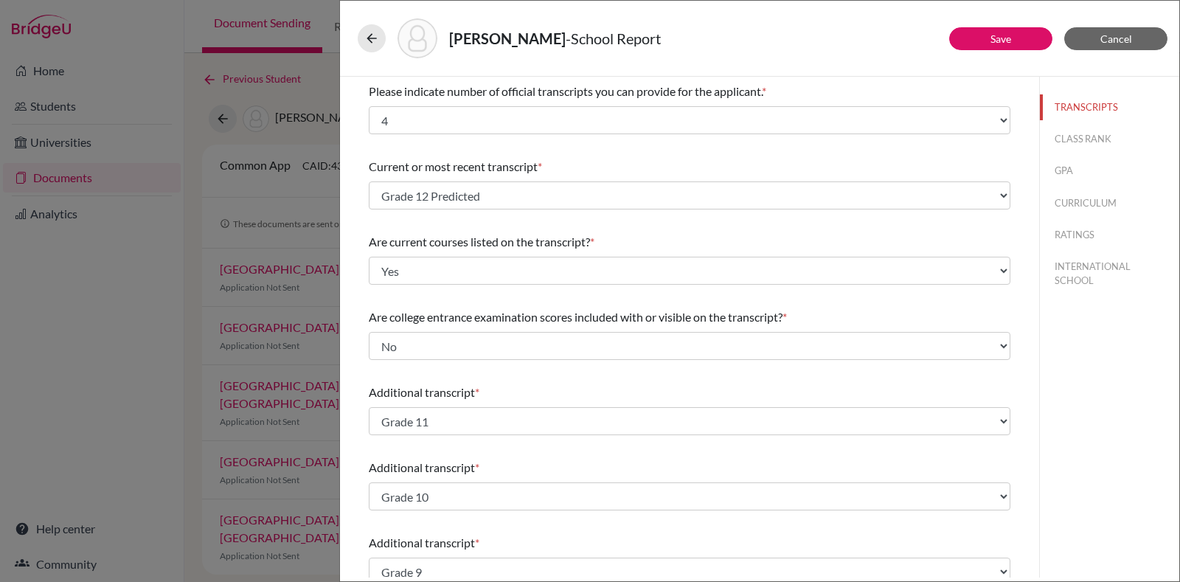
select select "4"
select select "676380"
select select "0"
select select "1"
select select "676381"
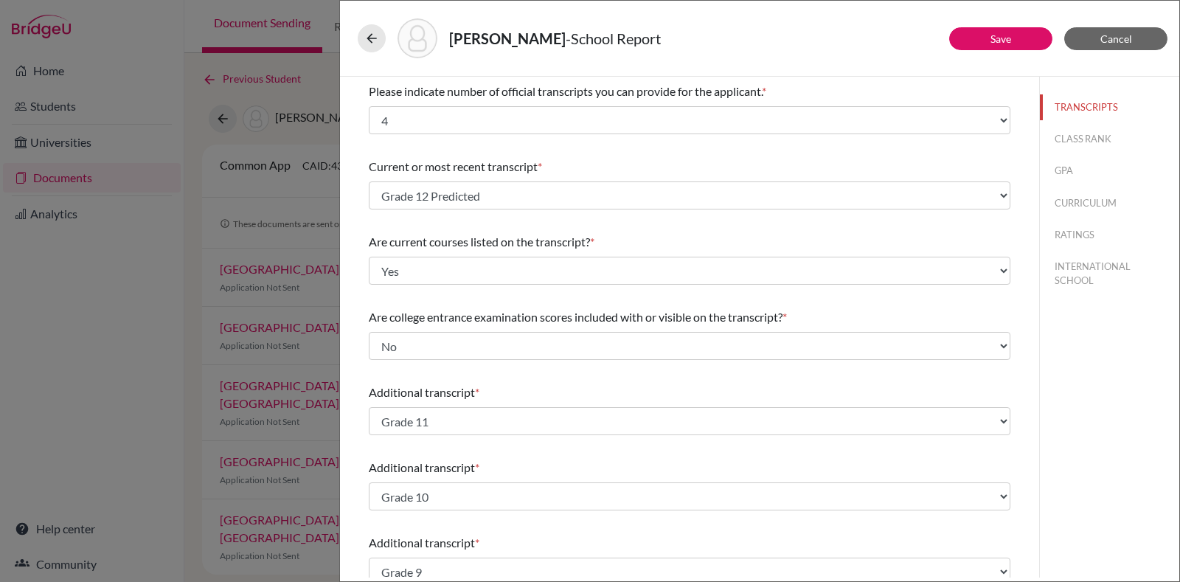
select select "676383"
select select "676386"
select select "1"
click at [1084, 274] on div "TRANSCRIPTS CLASS RANK GPA CURRICULUM RATINGS INTERNATIONAL SCHOOL" at bounding box center [1109, 191] width 139 height 229
click at [1084, 274] on button "INTERNATIONAL SCHOOL" at bounding box center [1109, 274] width 139 height 40
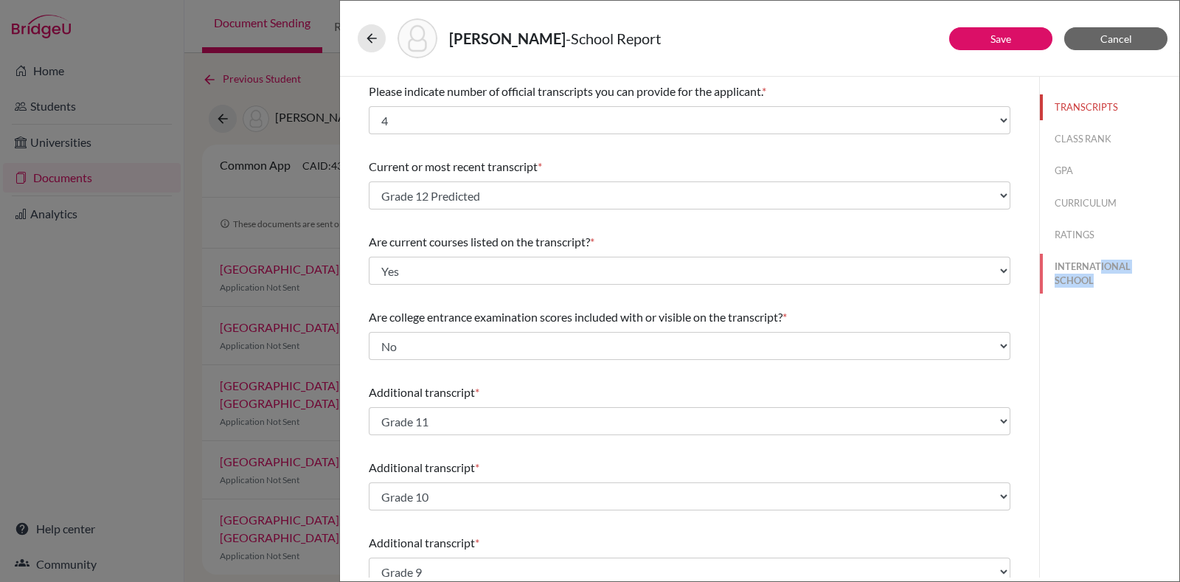
select select "14"
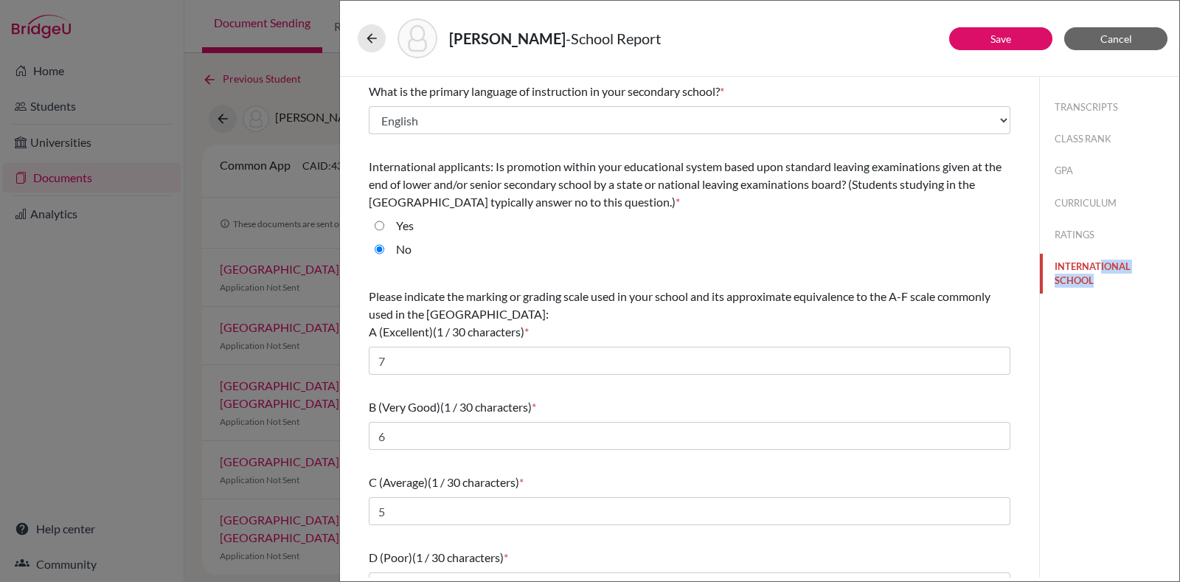
scroll to position [103, 0]
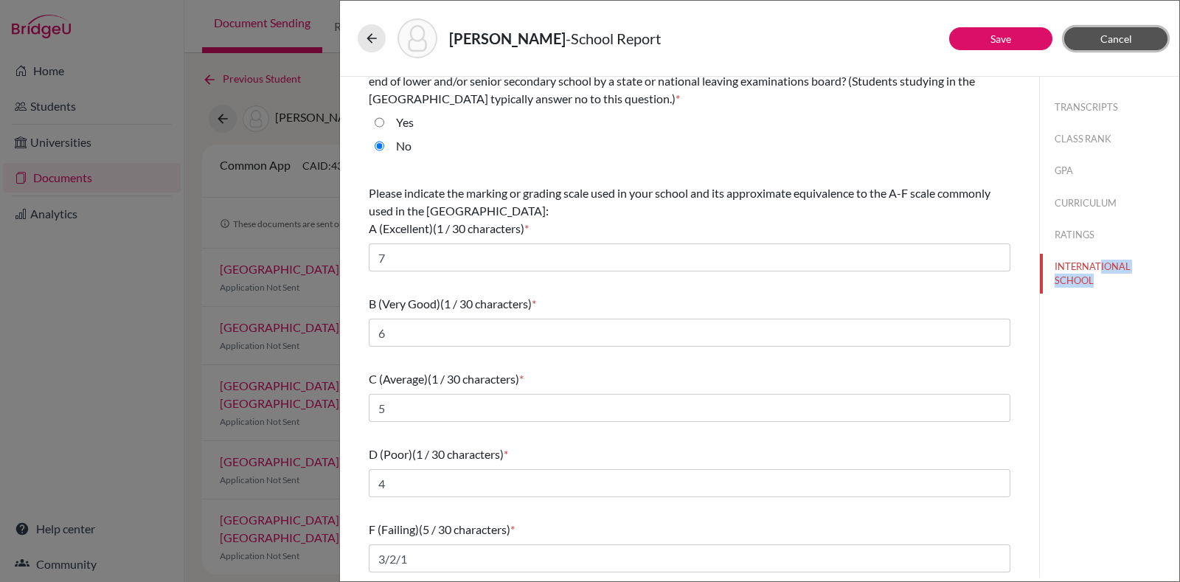
click at [1104, 44] on span "Cancel" at bounding box center [1116, 38] width 32 height 13
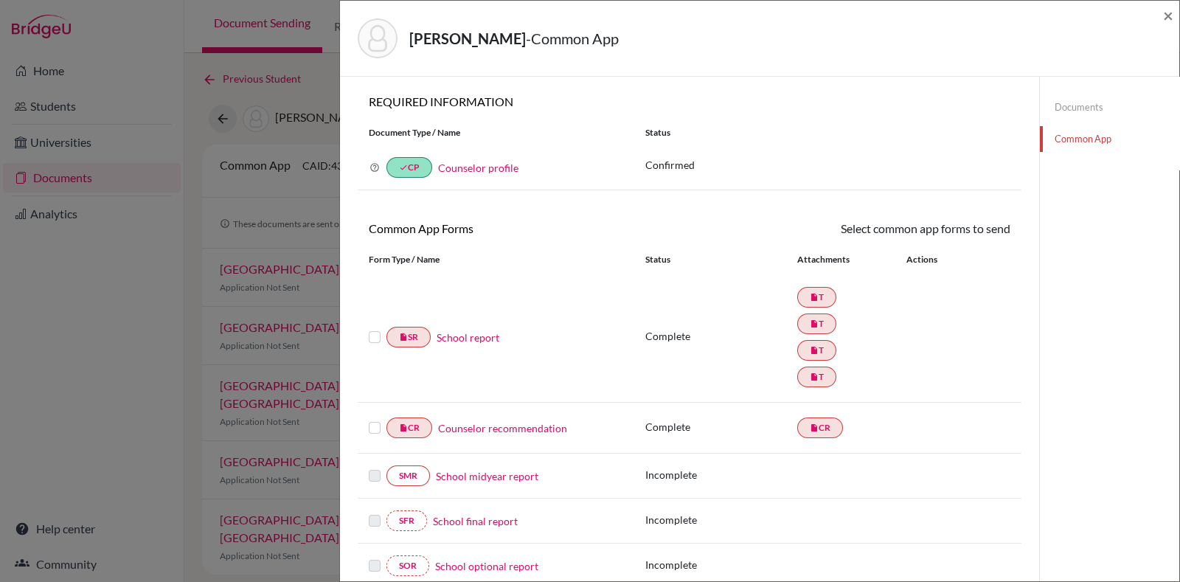
click at [491, 429] on link "Counselor recommendation" at bounding box center [502, 427] width 129 height 15
